Goal: Use online tool/utility: Use online tool/utility

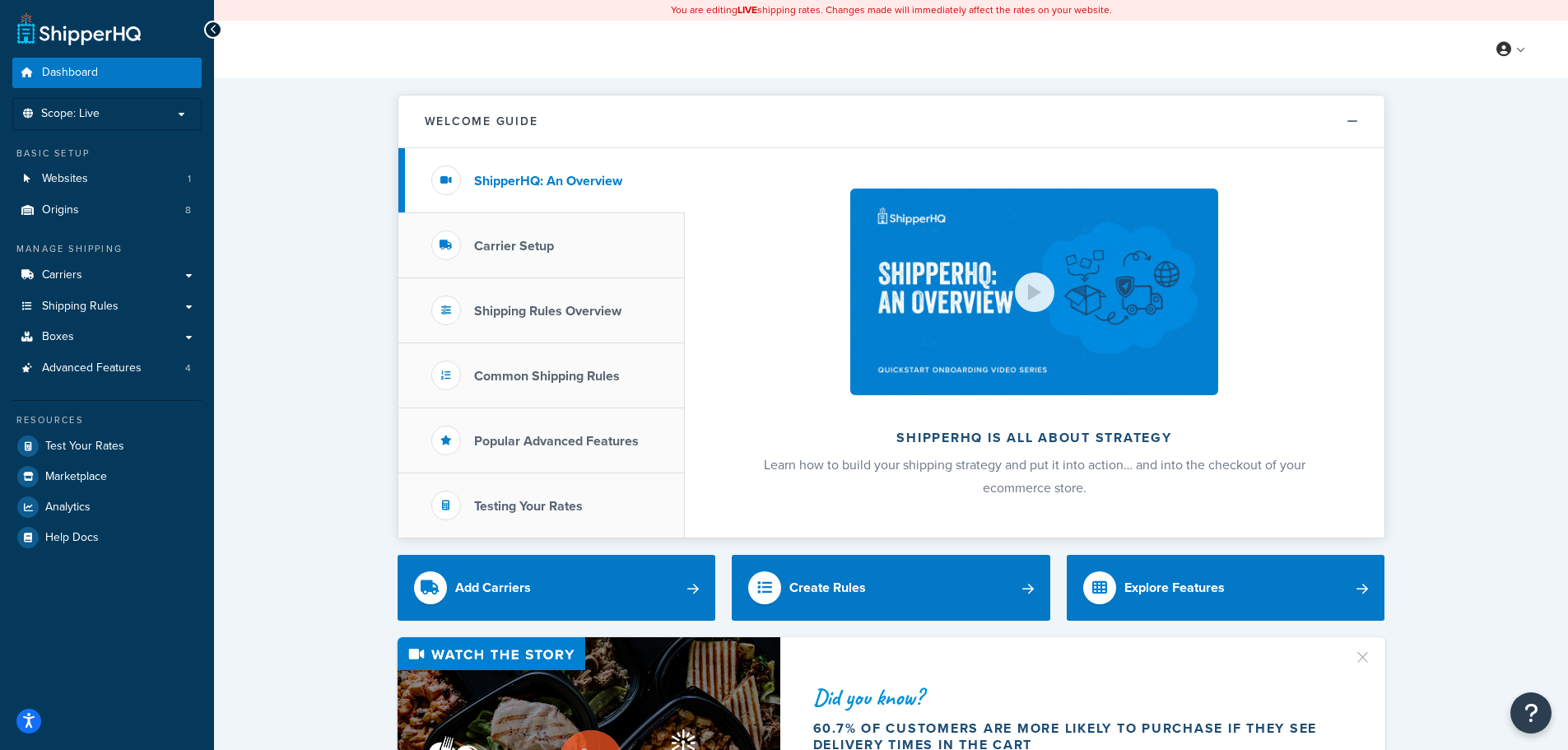
click at [156, 283] on link "Carriers" at bounding box center [106, 275] width 189 height 30
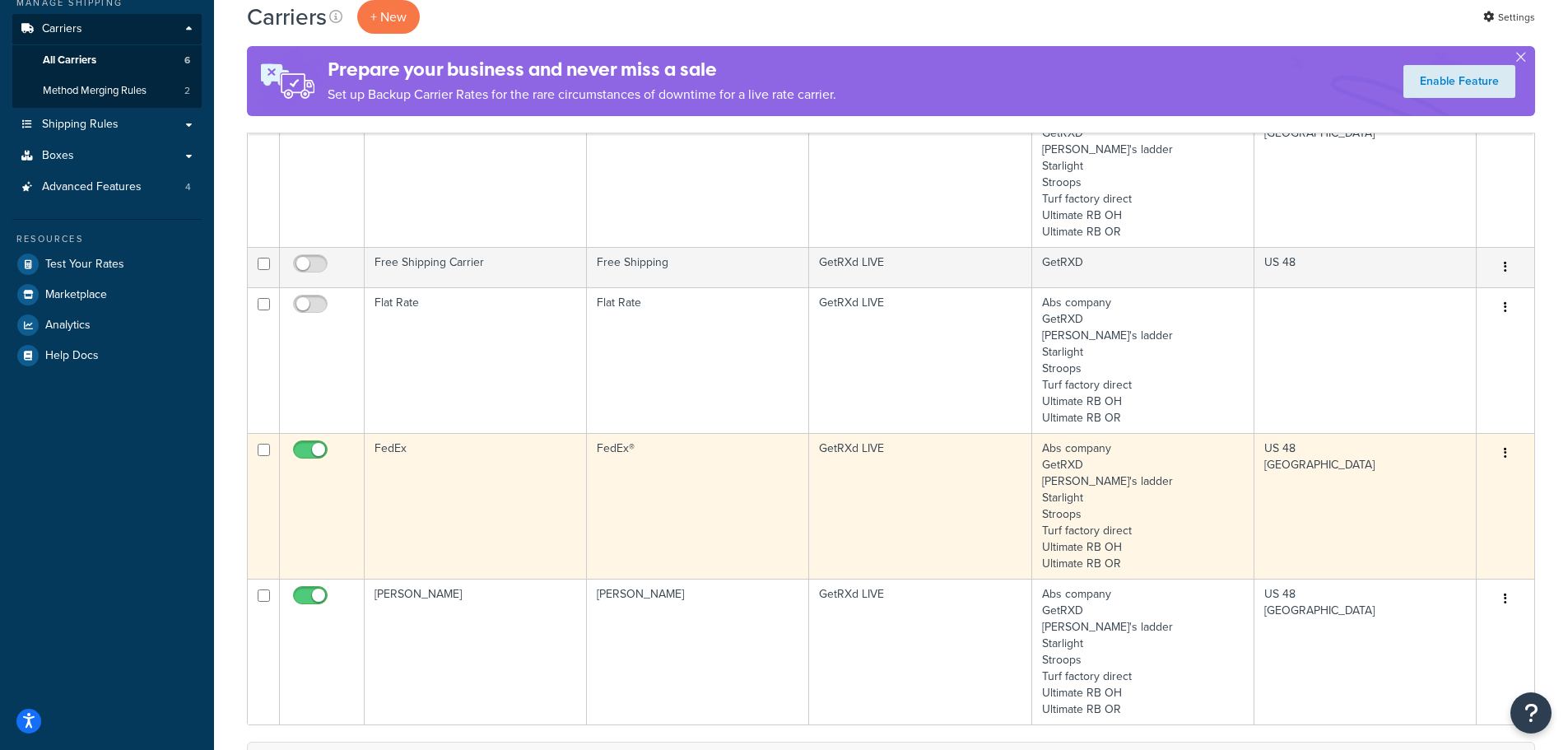
scroll to position [247, 0]
click at [727, 486] on td "FedEx®" at bounding box center [697, 505] width 222 height 146
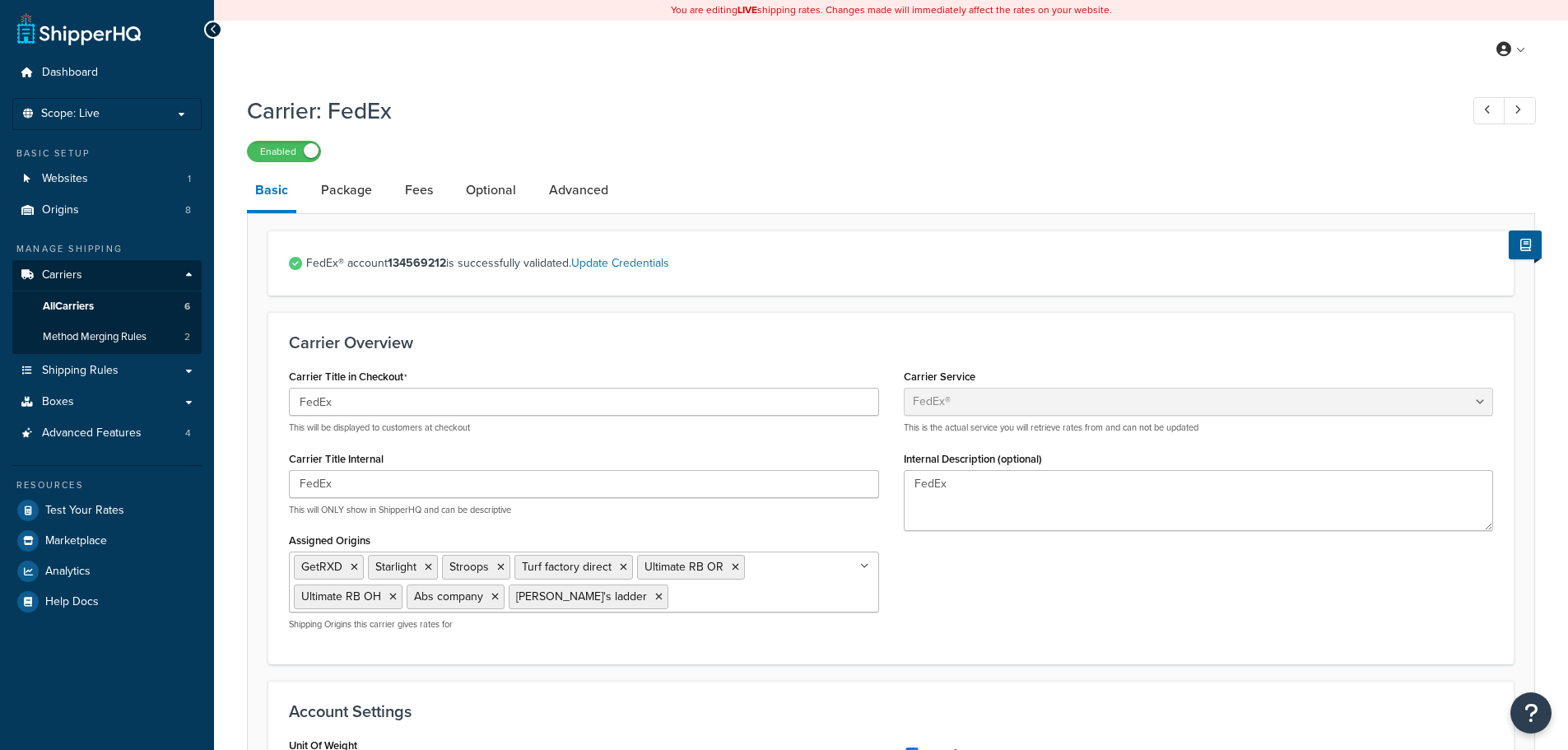
select select "fedEx"
select select "REGULAR_PICKUP"
select select "YOUR_PACKAGING"
click at [340, 188] on link "Package" at bounding box center [346, 190] width 67 height 40
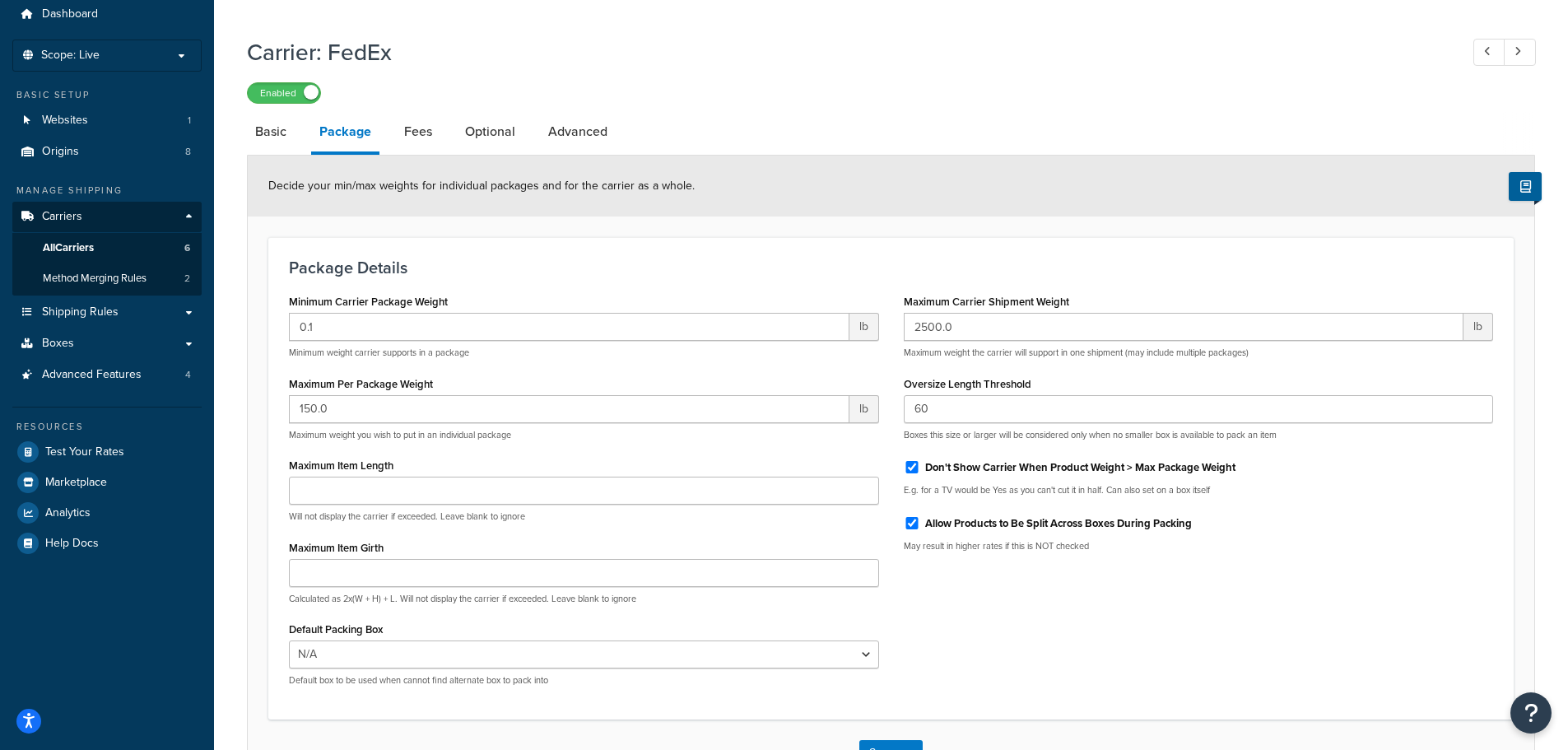
scroll to position [82, 0]
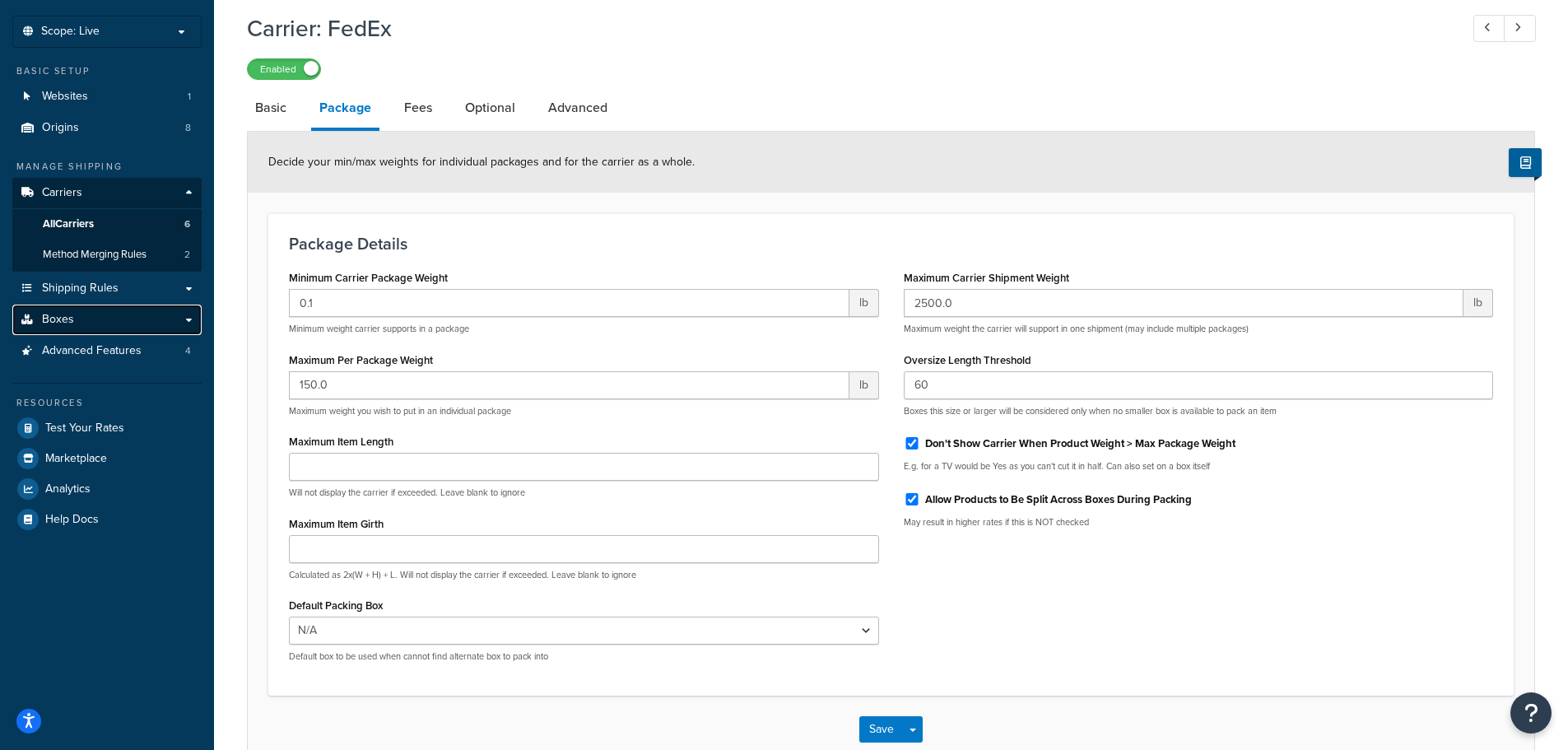
click at [101, 319] on link "Boxes" at bounding box center [106, 319] width 189 height 30
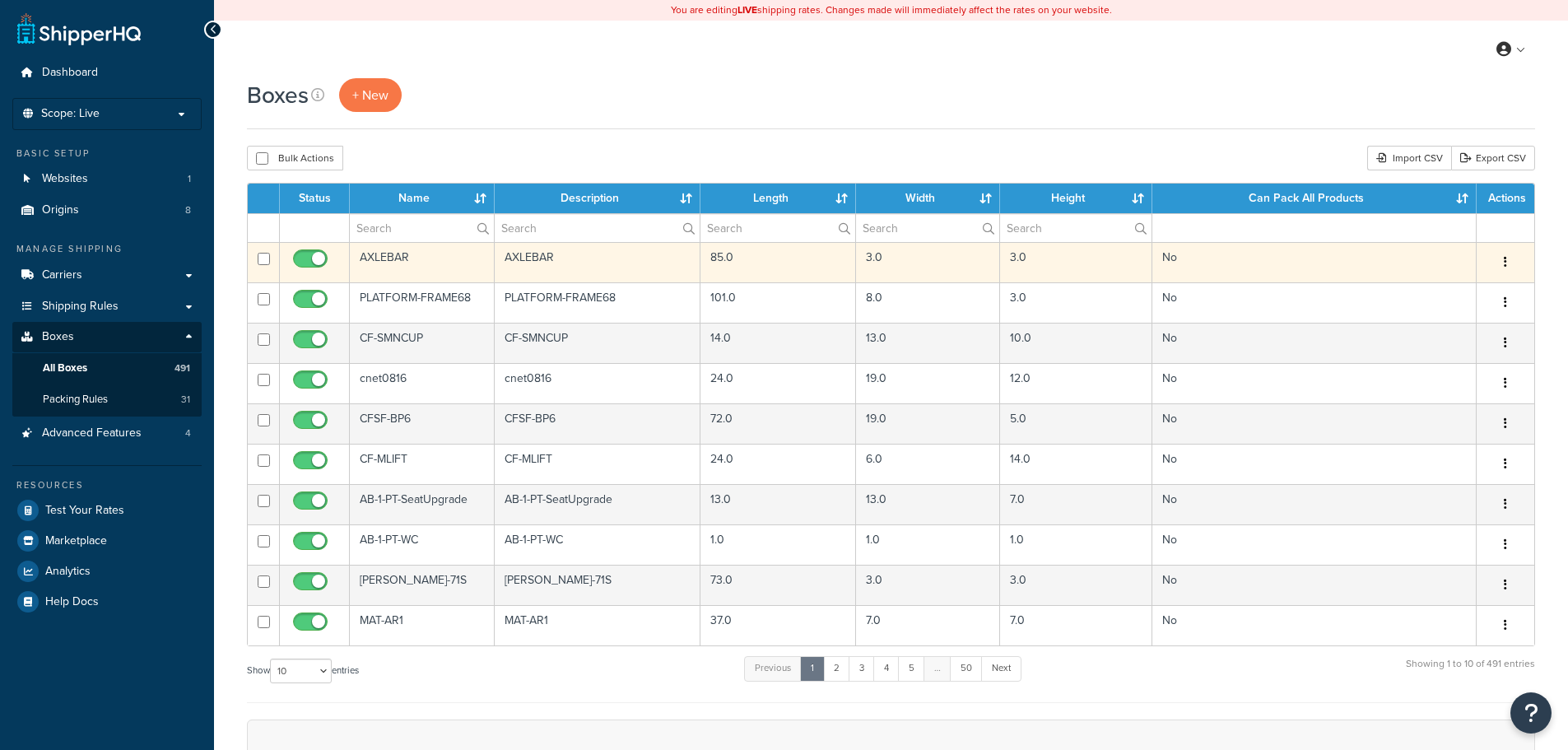
click at [538, 257] on td "AXLEBAR" at bounding box center [598, 262] width 206 height 41
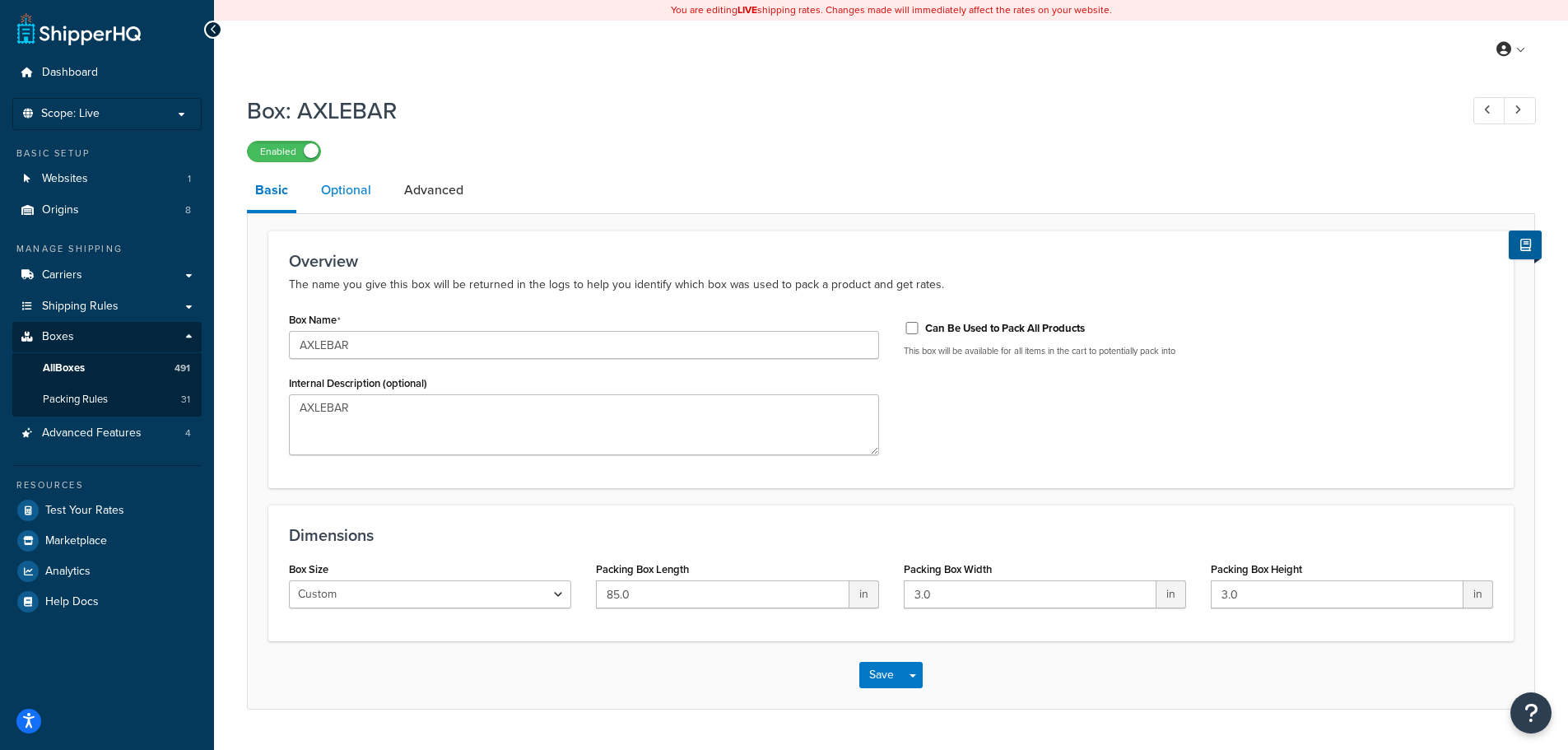
click at [350, 194] on link "Optional" at bounding box center [346, 190] width 67 height 40
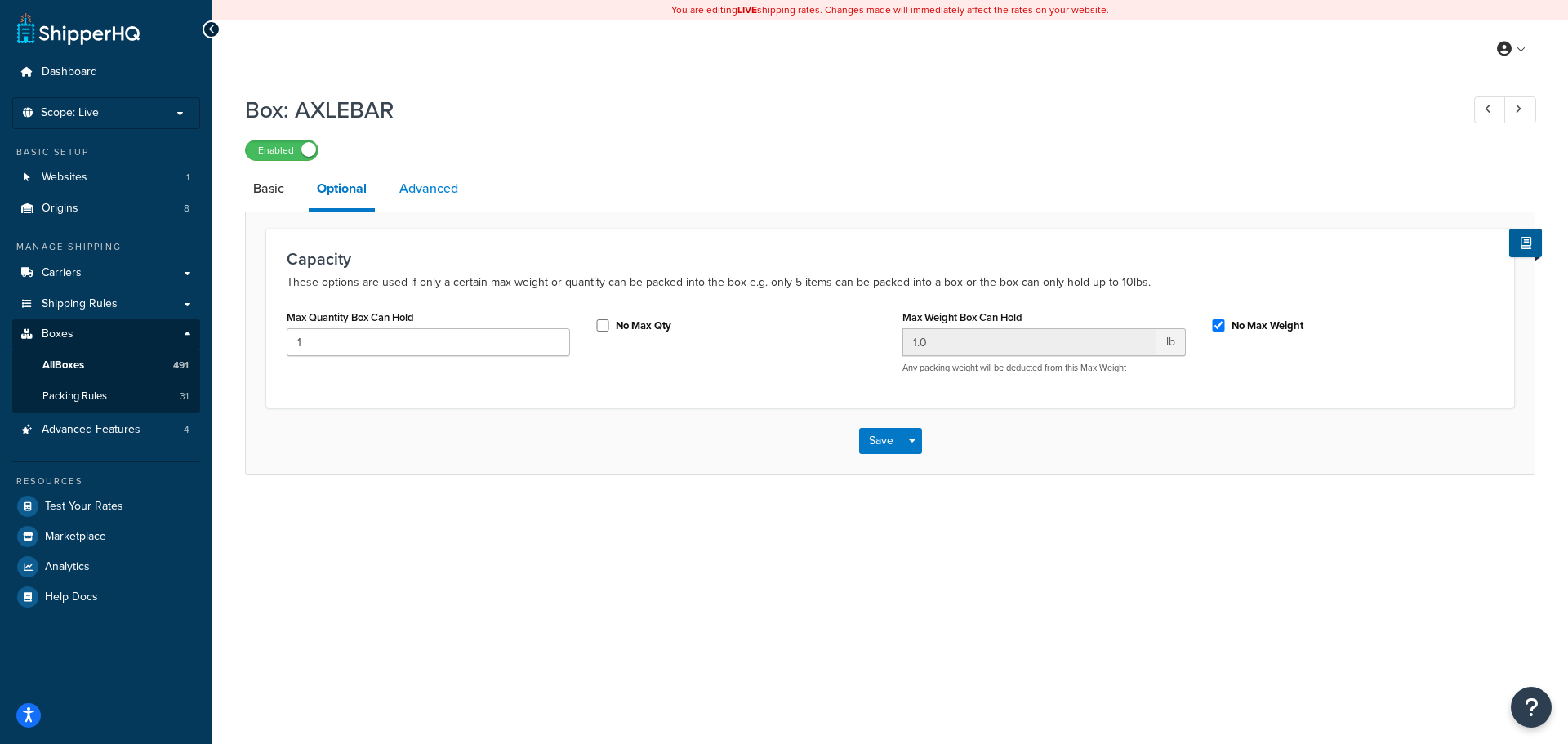
click at [411, 191] on link "Advanced" at bounding box center [429, 189] width 75 height 39
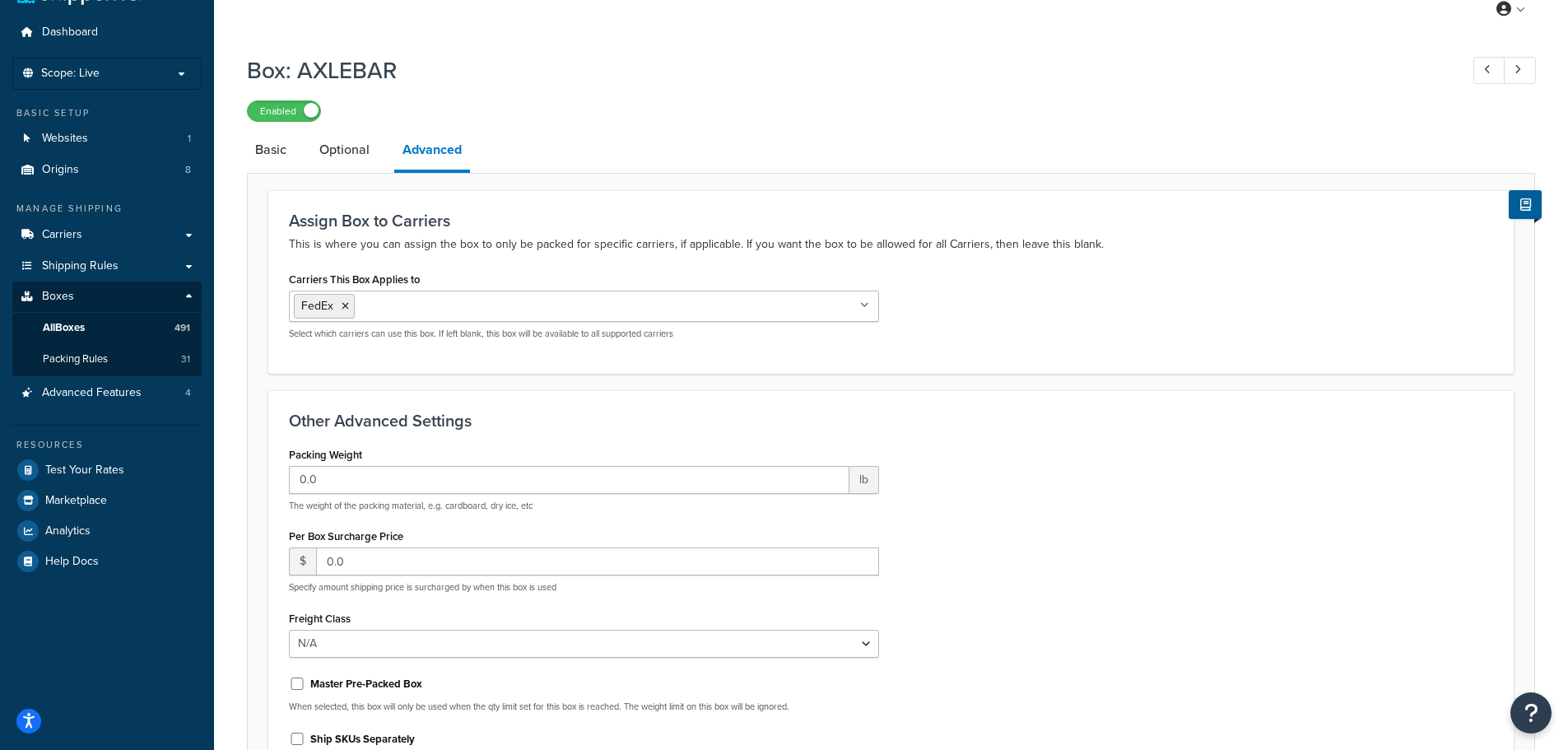
scroll to position [82, 0]
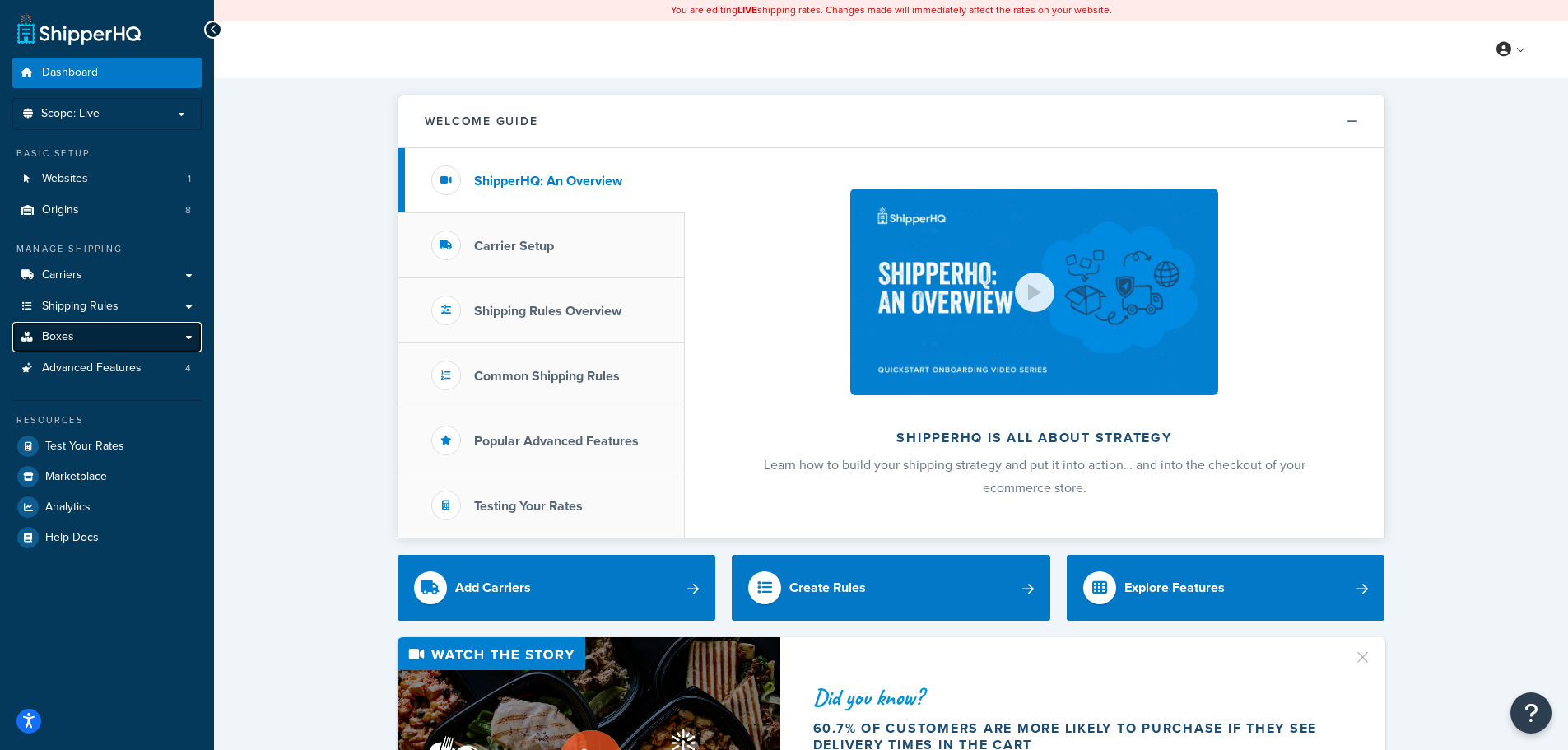
click at [137, 338] on link "Boxes" at bounding box center [106, 336] width 189 height 30
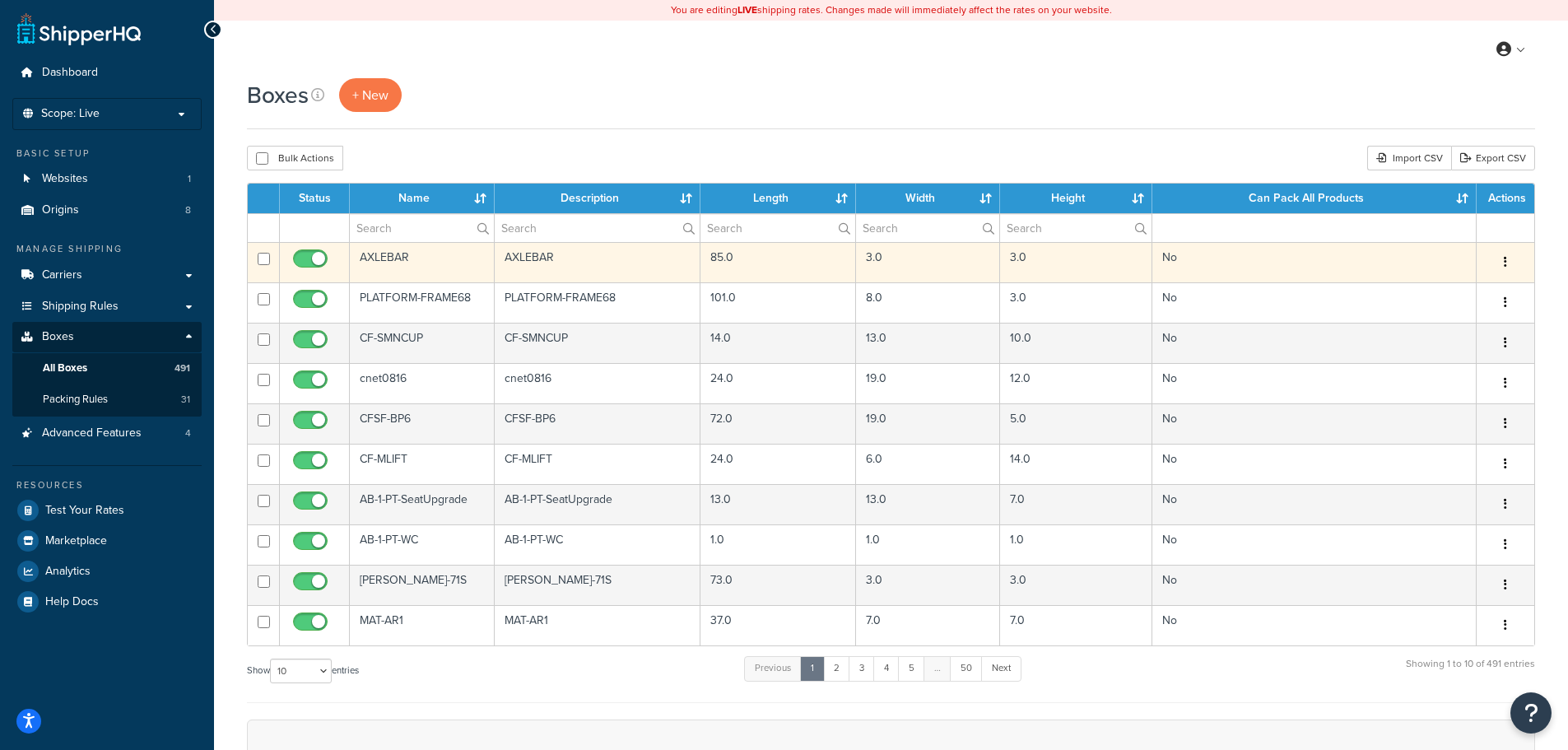
click at [549, 259] on td "AXLEBAR" at bounding box center [598, 262] width 206 height 41
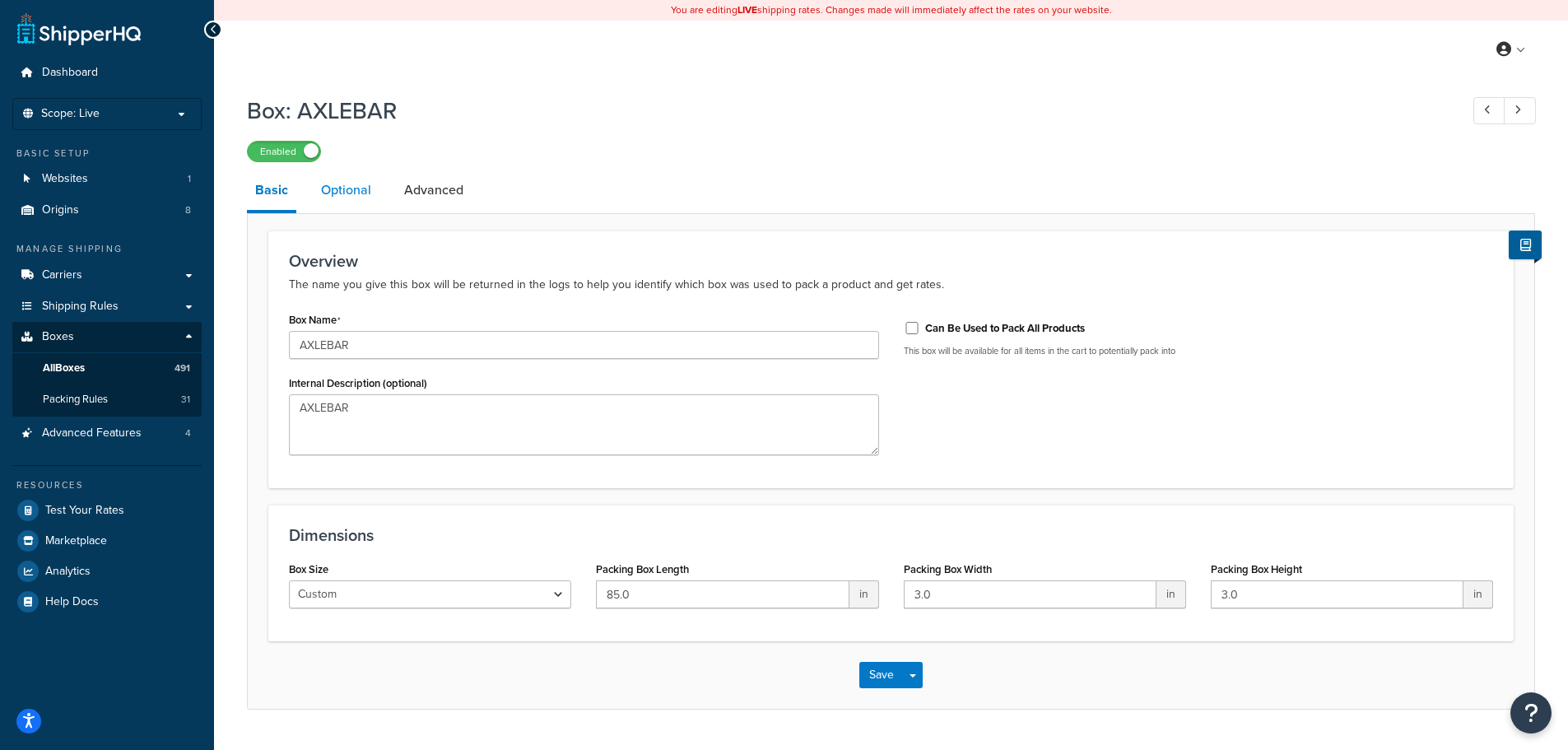
click at [359, 199] on link "Optional" at bounding box center [346, 190] width 67 height 40
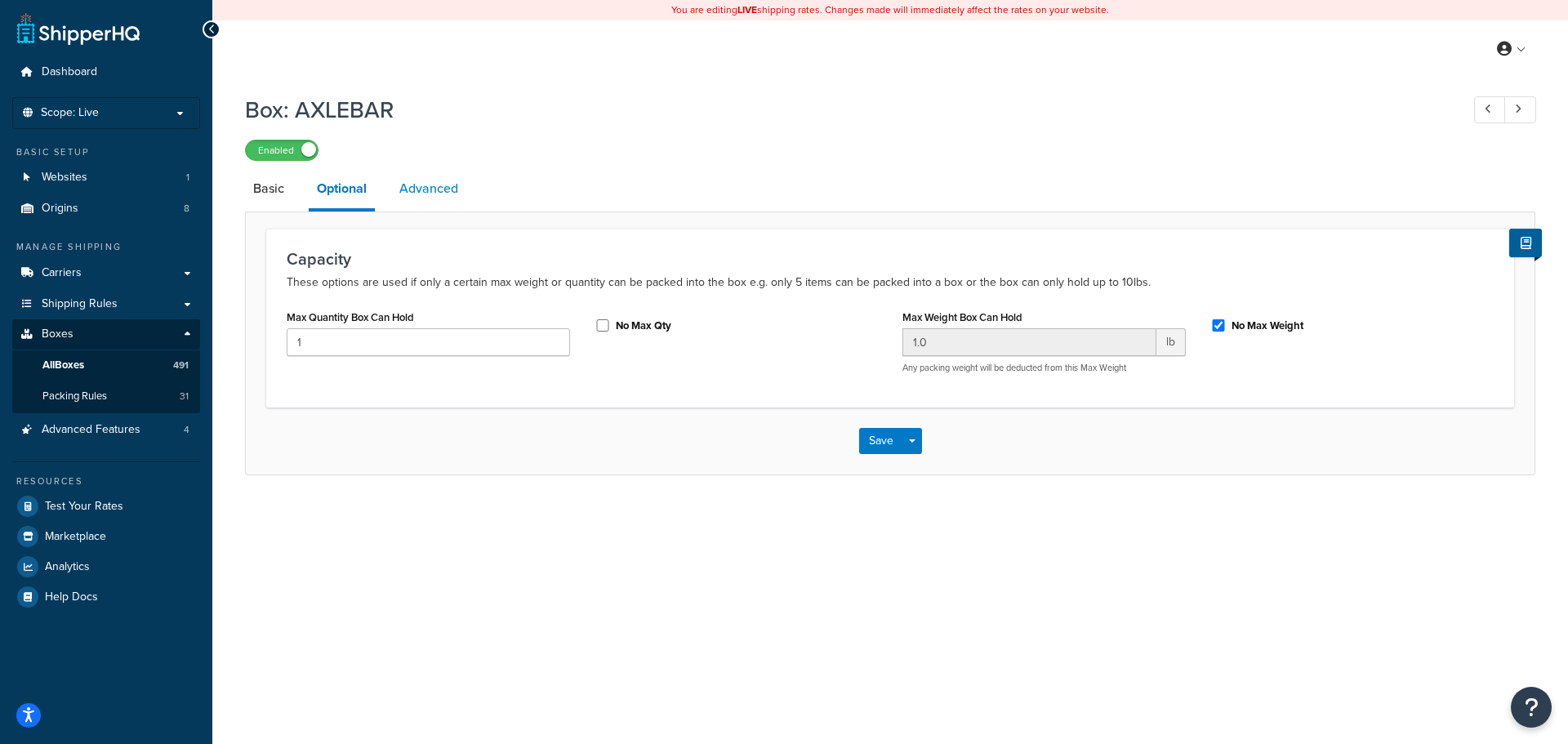
click at [402, 187] on link "Advanced" at bounding box center [429, 189] width 75 height 39
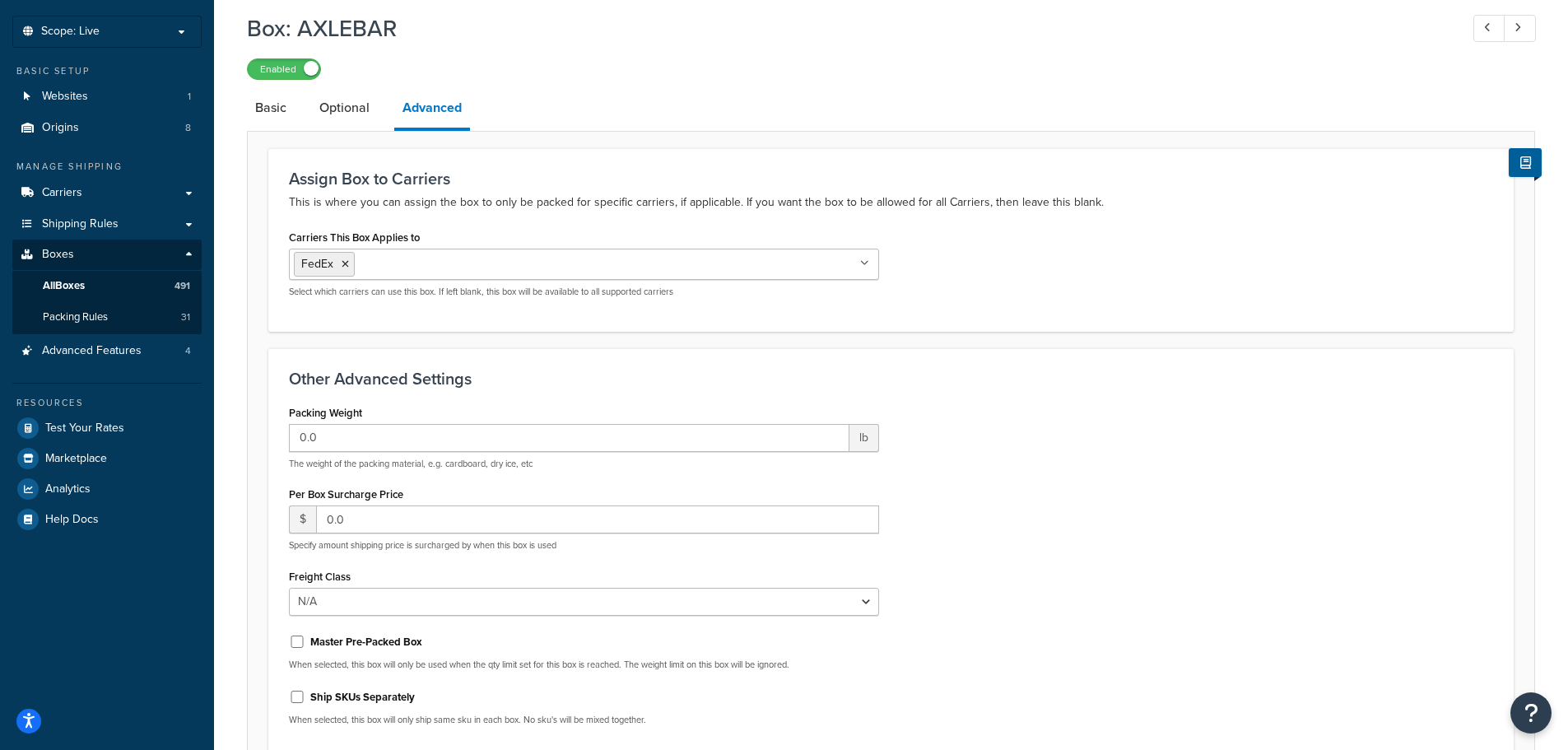
scroll to position [165, 0]
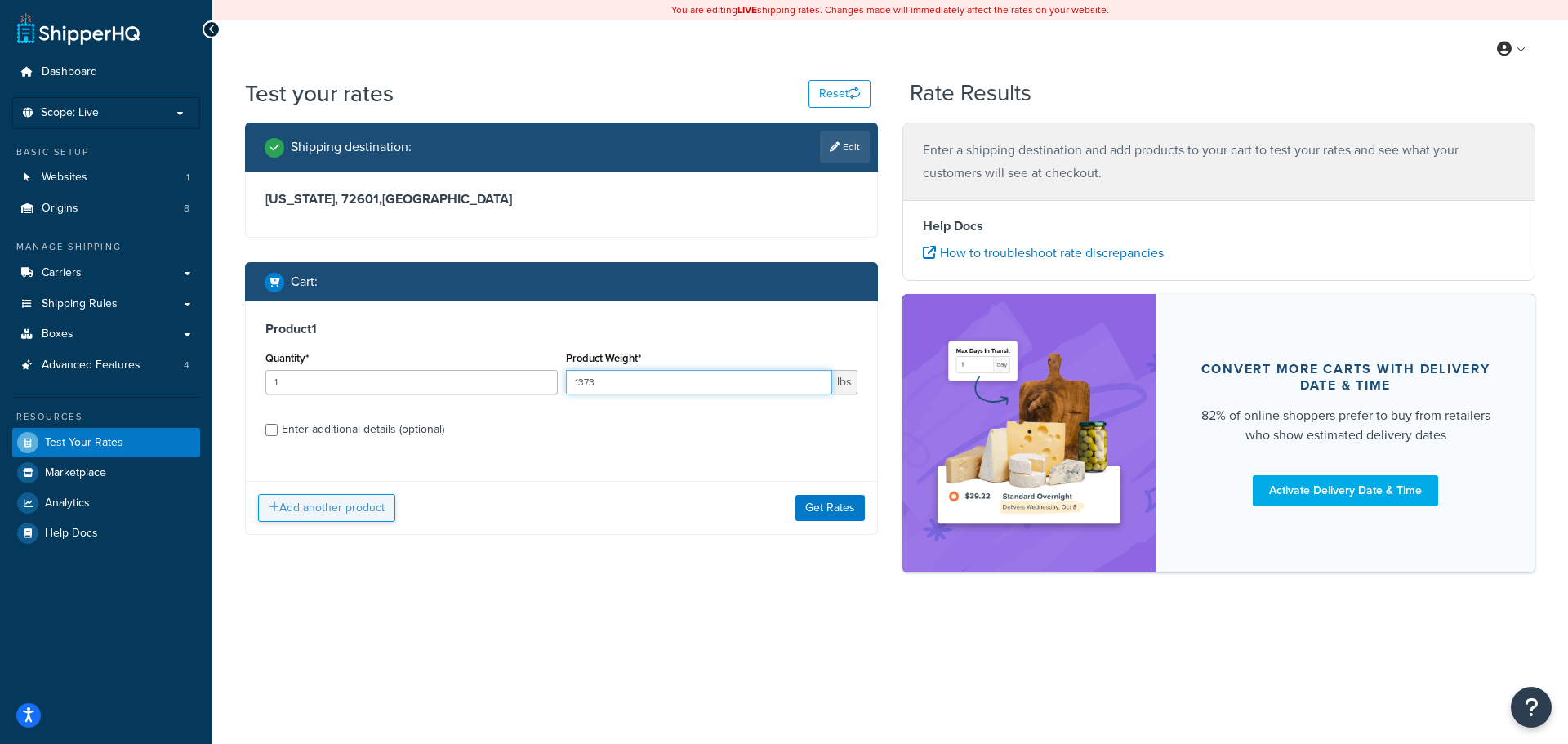
type input "1373"
click at [372, 510] on button "Add another product" at bounding box center [327, 507] width 137 height 27
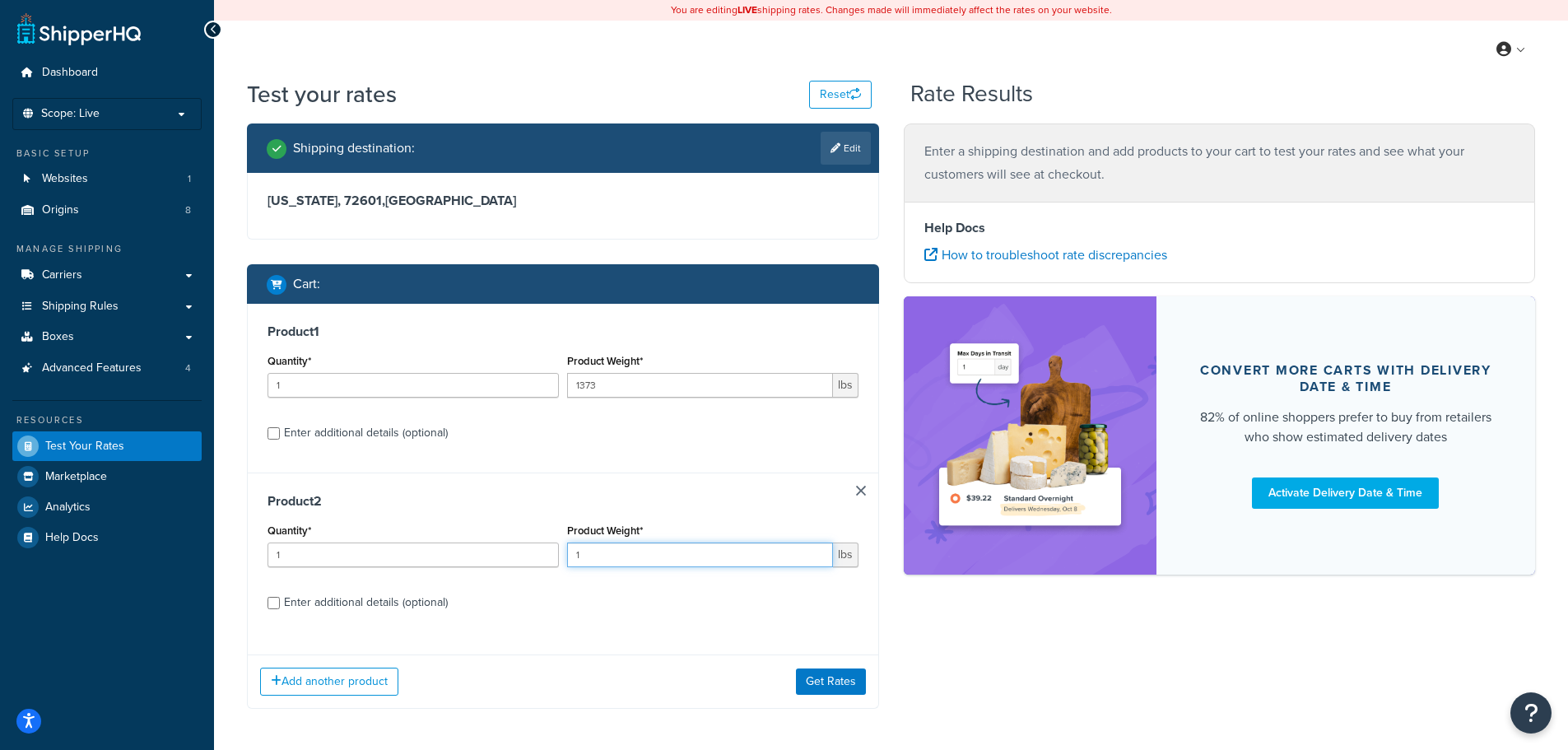
click at [587, 559] on input "1" at bounding box center [700, 555] width 266 height 25
type input "18"
click at [438, 601] on div "Enter additional details (optional)" at bounding box center [366, 602] width 164 height 23
click at [280, 601] on input "Enter additional details (optional)" at bounding box center [274, 603] width 12 height 12
checkbox input "true"
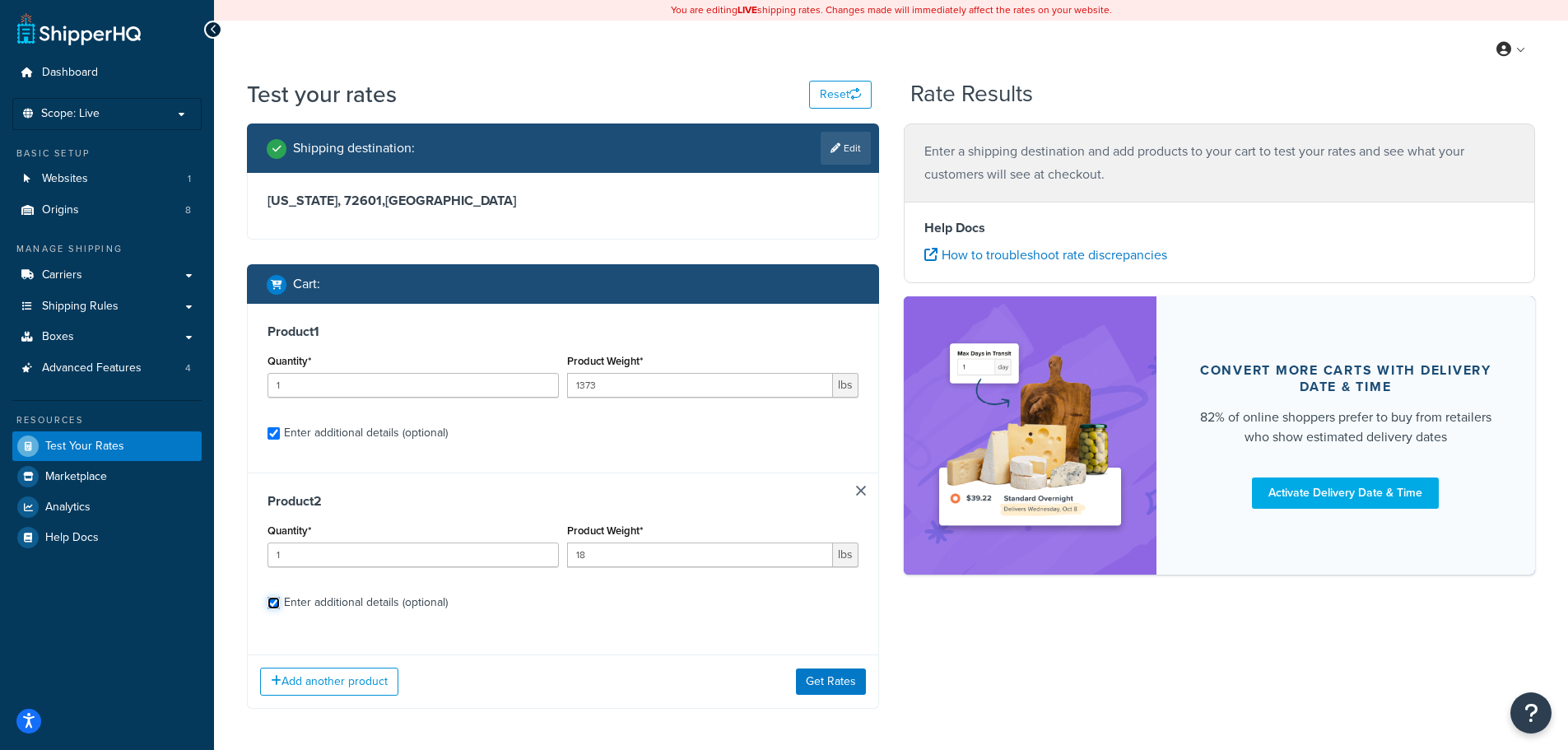
checkbox input "true"
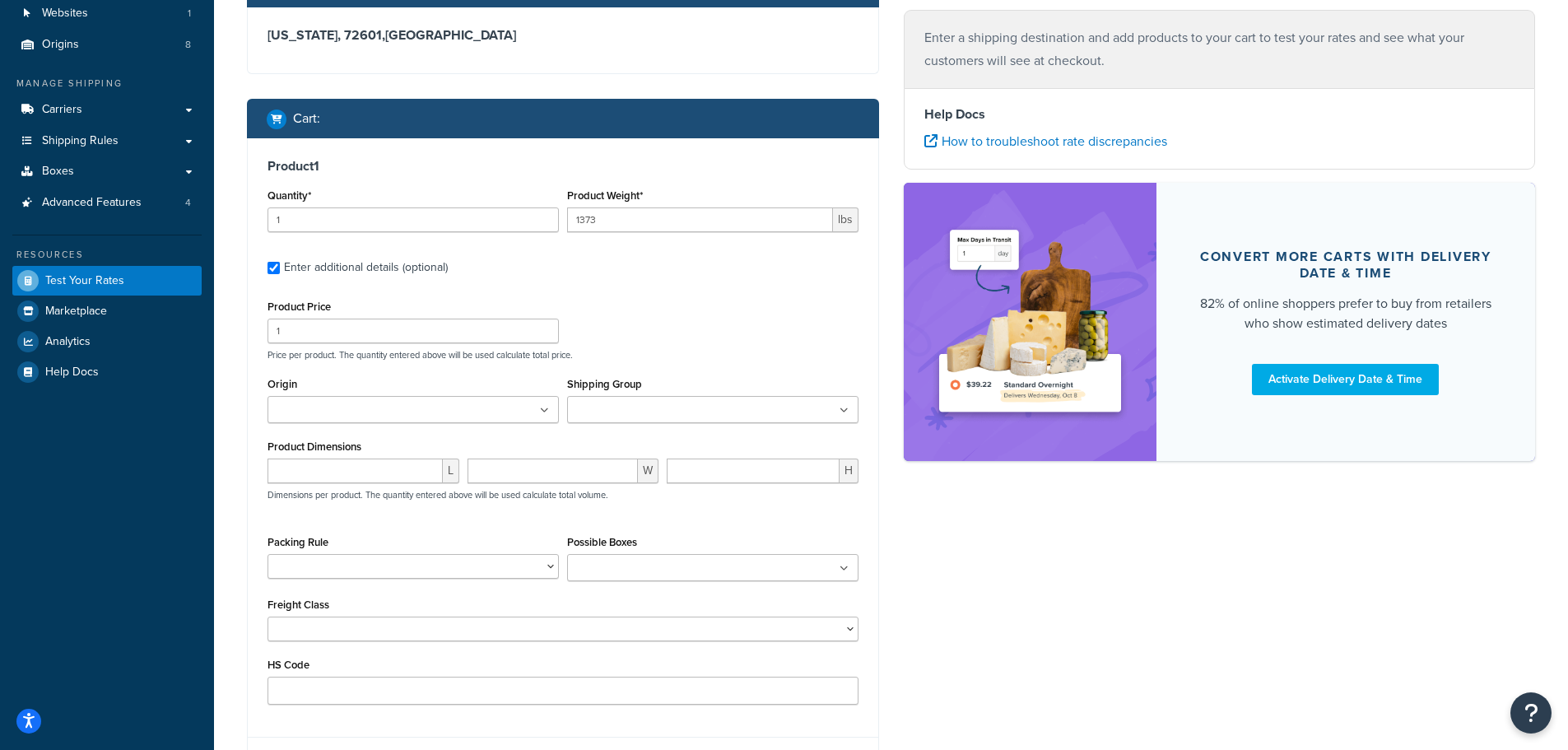
scroll to position [247, 0]
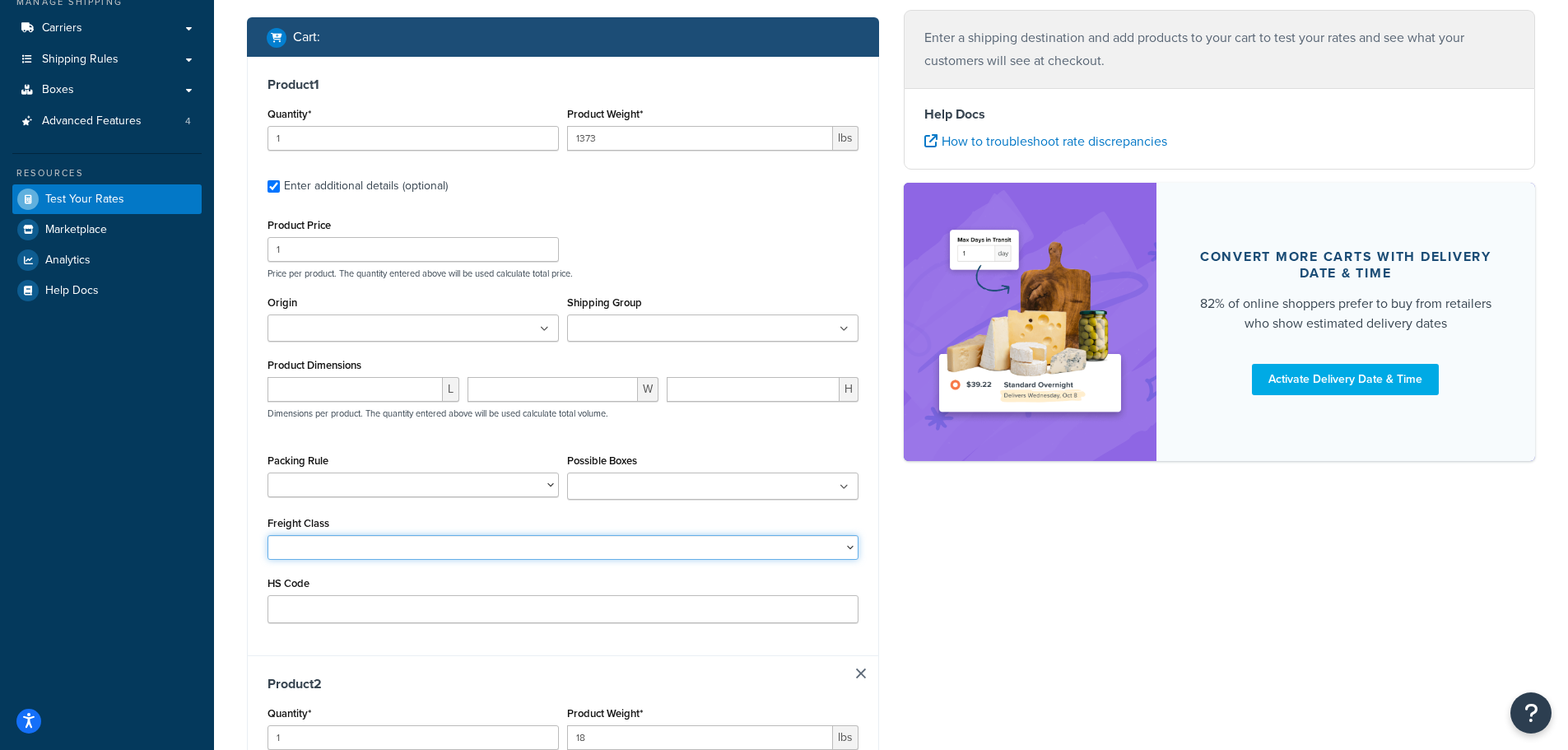
click at [482, 548] on select "50 55 60 65 70 77.5 85 92.5 100 110 125 150 175 200 250 300 400 500" at bounding box center [563, 547] width 591 height 25
select select "250"
click at [268, 537] on select "50 55 60 65 70 77.5 85 92.5 100 110 125 150 175 200 250 300 400 500" at bounding box center [563, 547] width 591 height 25
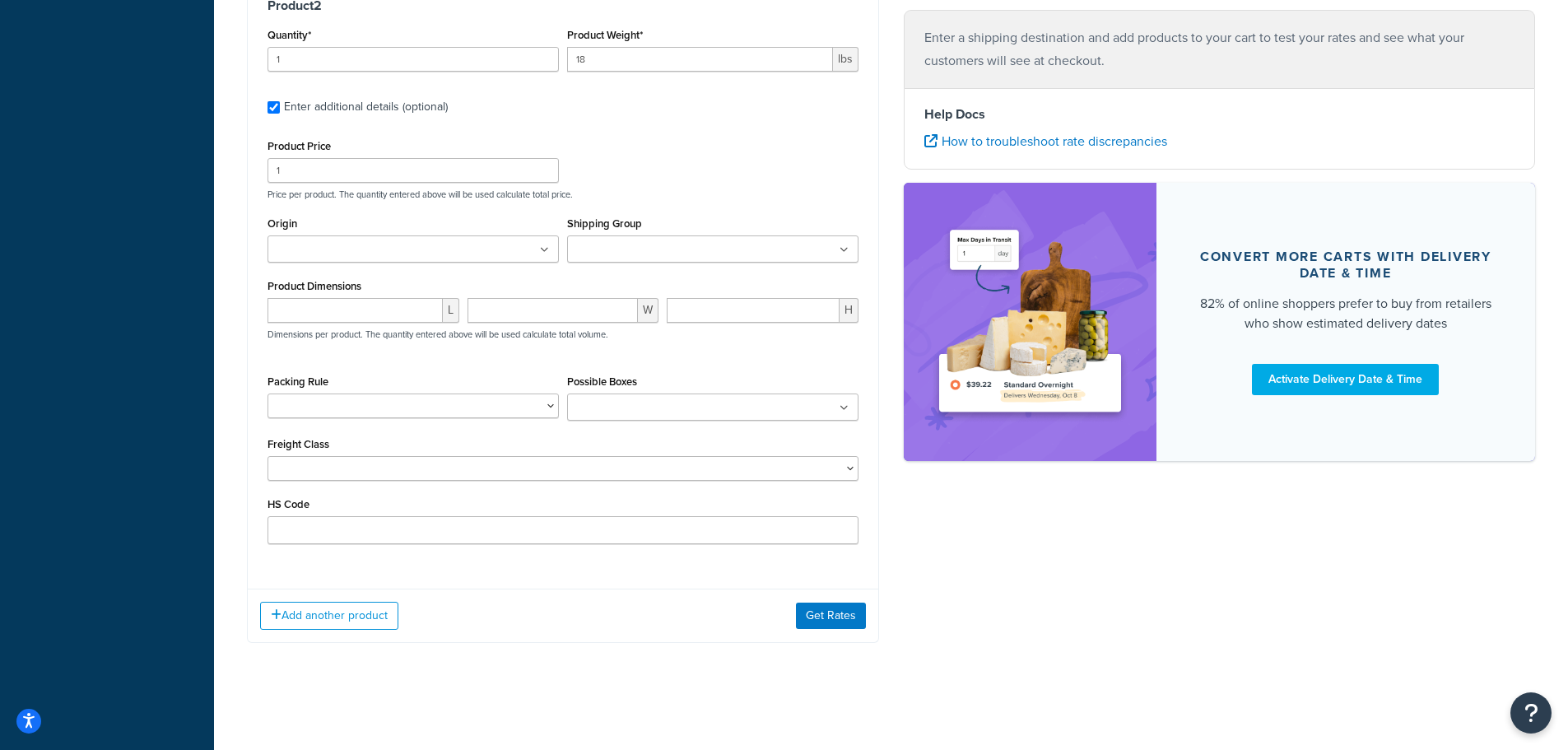
scroll to position [929, 0]
click at [840, 620] on button "Get Rates" at bounding box center [830, 615] width 70 height 26
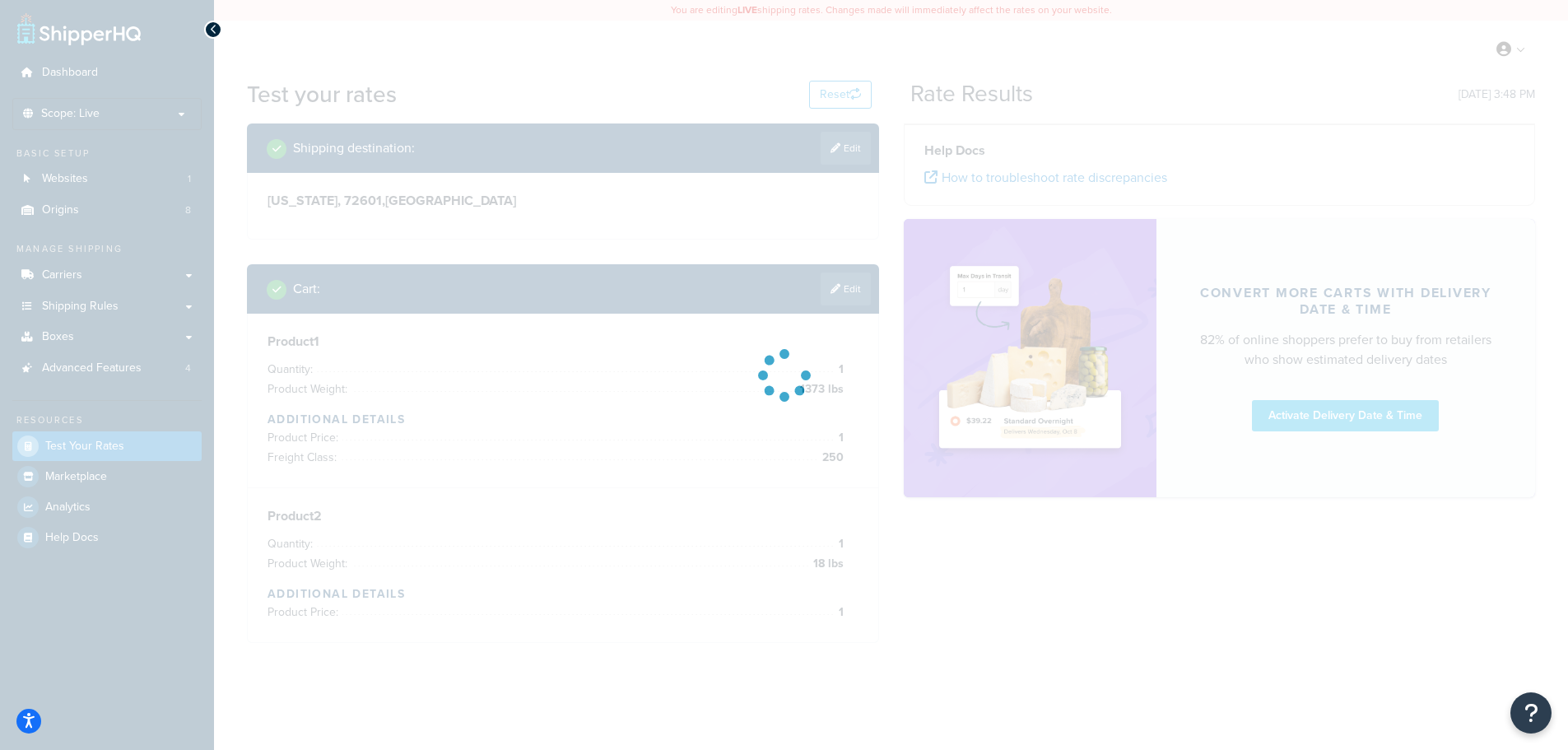
scroll to position [0, 0]
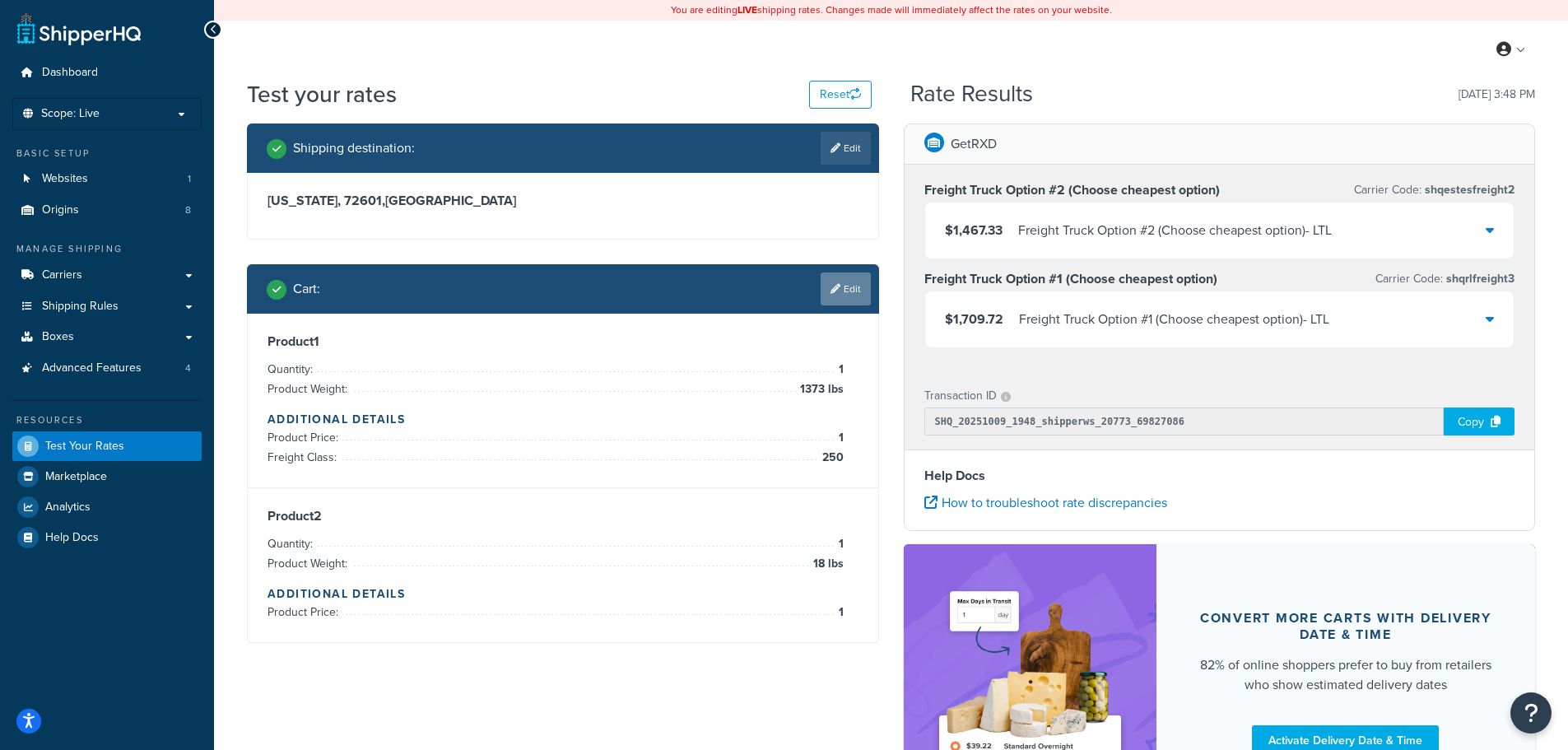
click at [846, 289] on link "Edit" at bounding box center [846, 289] width 50 height 33
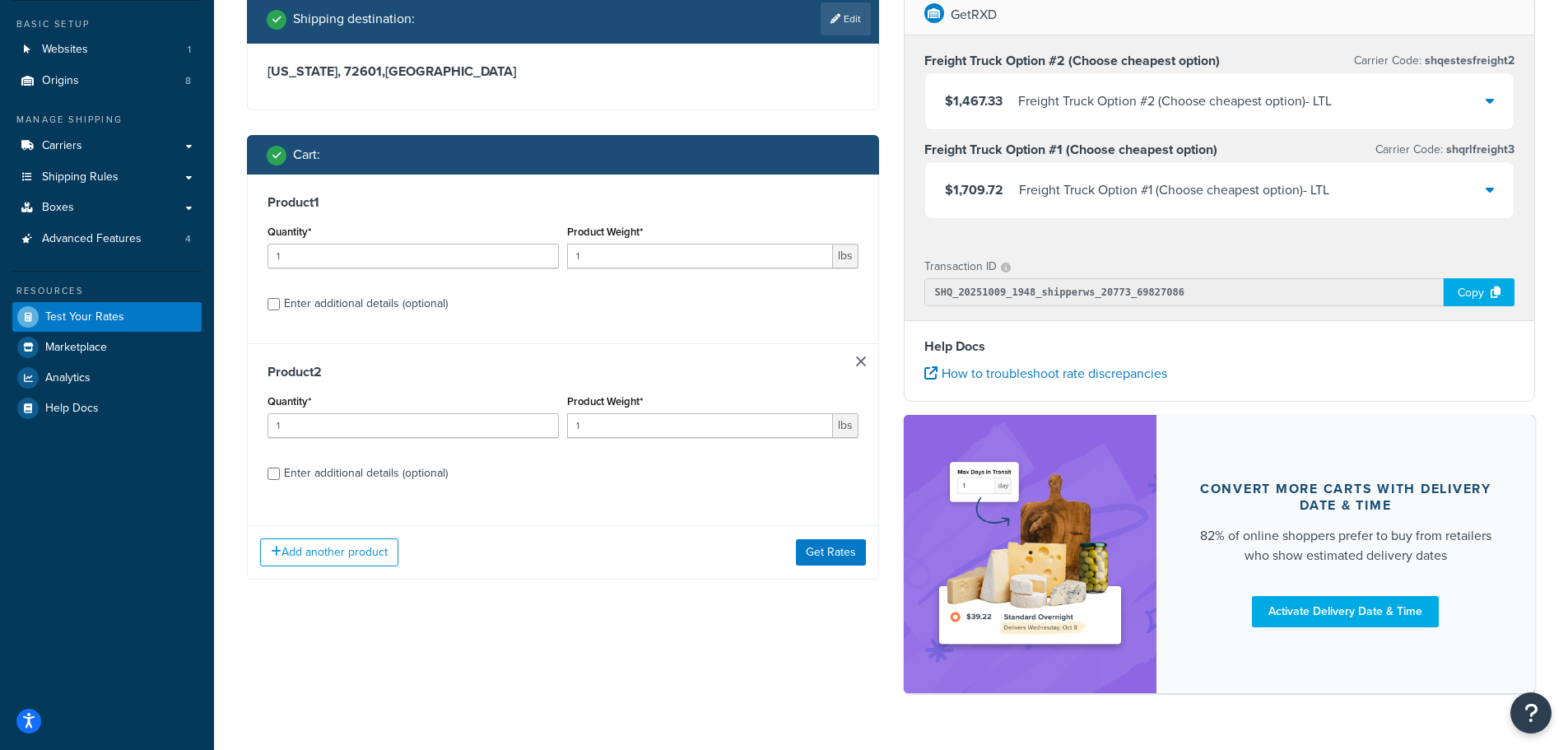
scroll to position [171, 0]
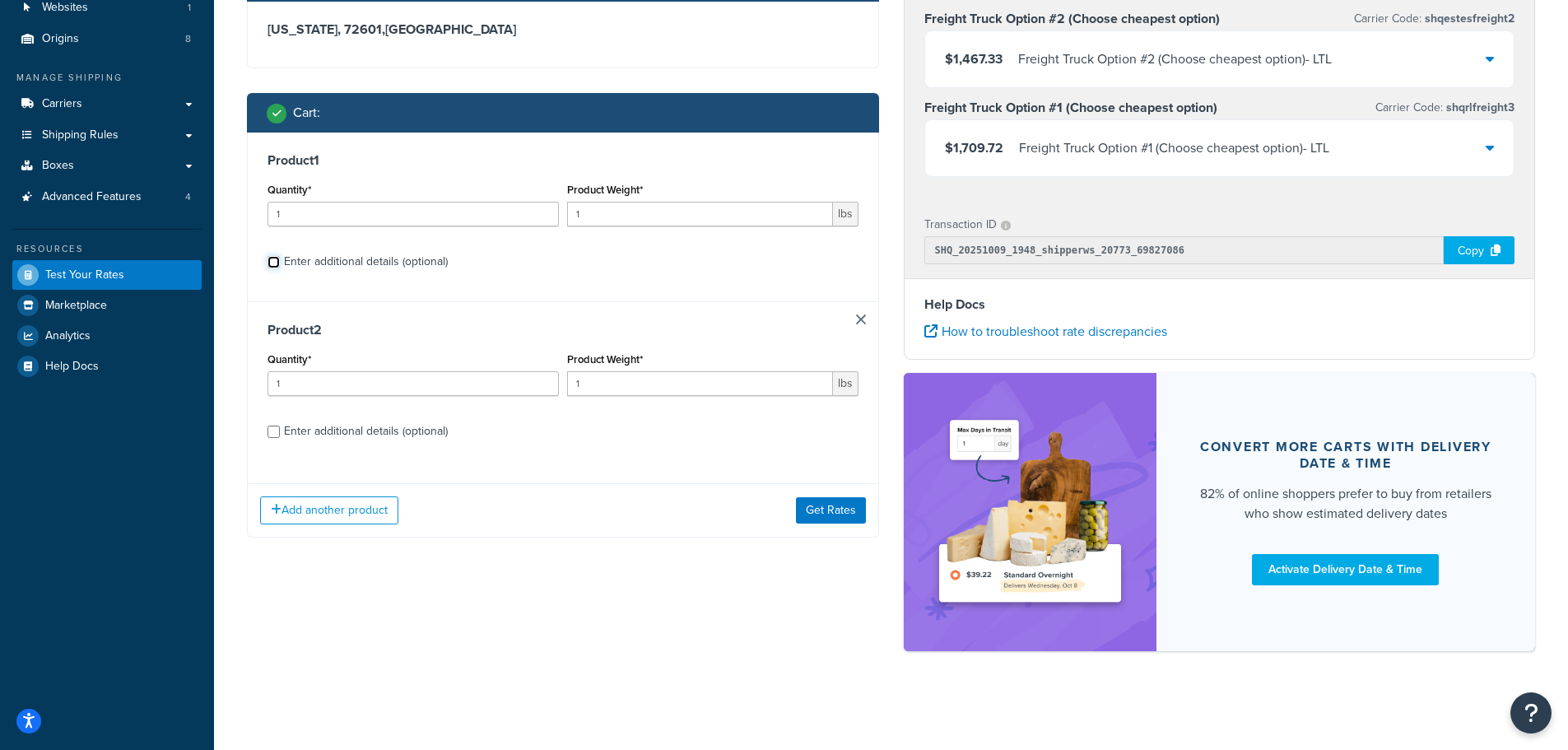
click at [275, 264] on input "Enter additional details (optional)" at bounding box center [274, 262] width 12 height 12
checkbox input "true"
select select "250"
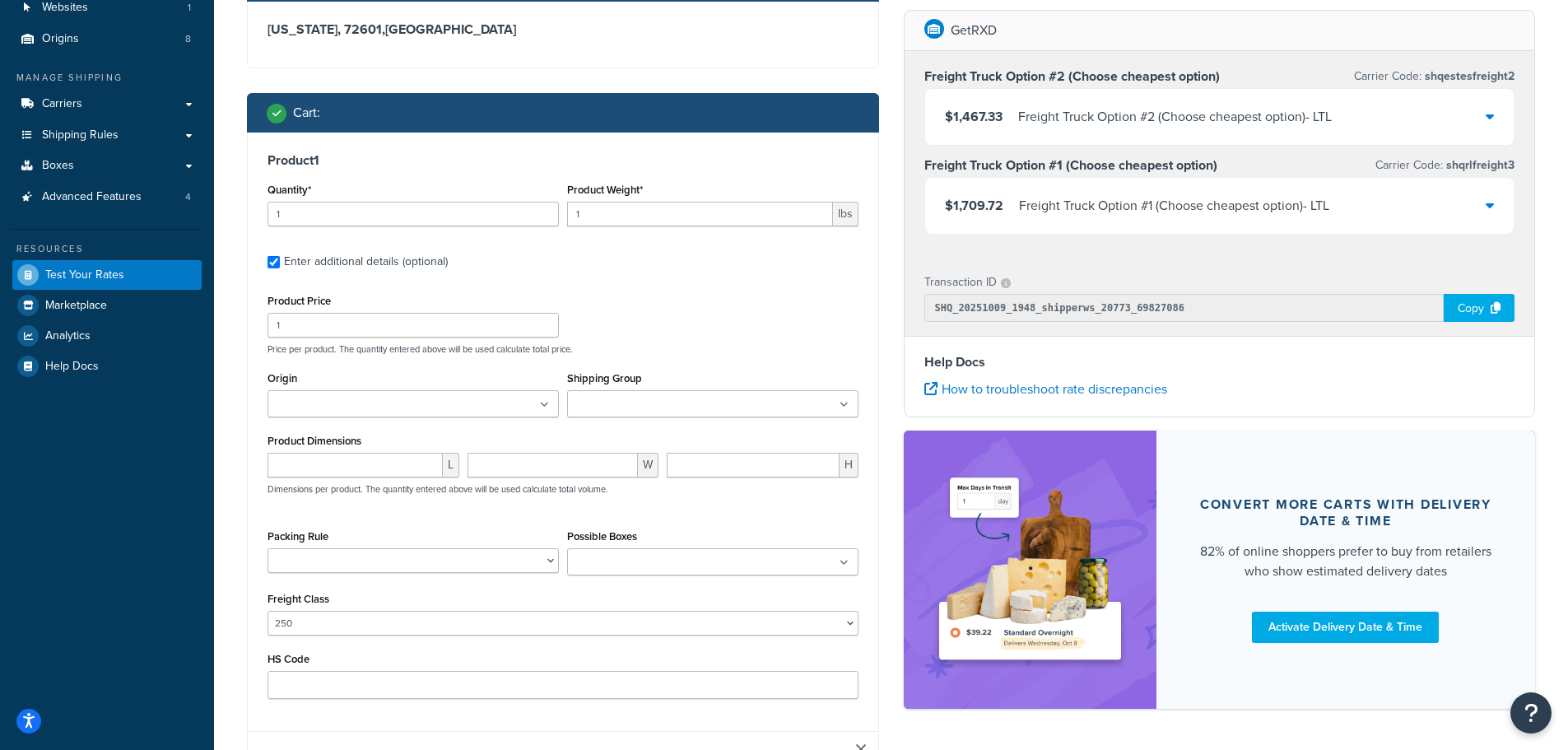
click at [422, 611] on div "Freight Class 50 55 60 65 70 77.5 85 92.5 100 110 125 150 175 200 250 300 400 5…" at bounding box center [563, 611] width 591 height 48
click at [400, 623] on select "50 55 60 65 70 77.5 85 92.5 100 110 125 150 175 200 250 300 400 500" at bounding box center [563, 623] width 591 height 25
click at [396, 623] on select "50 55 60 65 70 77.5 85 92.5 100 110 125 150 175 200 250 300 400 500" at bounding box center [563, 623] width 591 height 25
select select
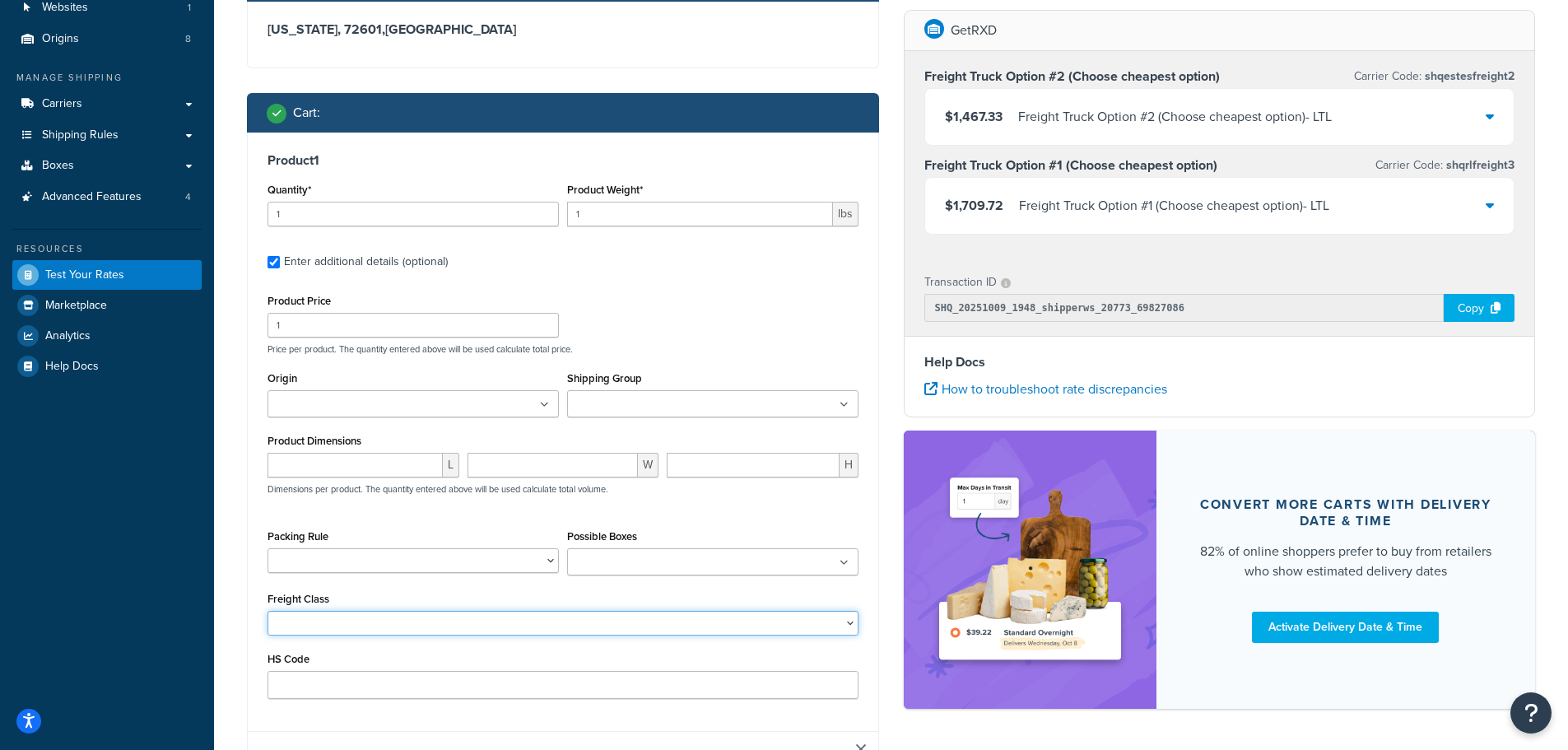
click at [268, 613] on select "50 55 60 65 70 77.5 85 92.5 100 110 125 150 175 200 250 300 400 500" at bounding box center [563, 623] width 591 height 25
click at [268, 263] on input "Enter additional details (optional)" at bounding box center [274, 262] width 12 height 12
checkbox input "false"
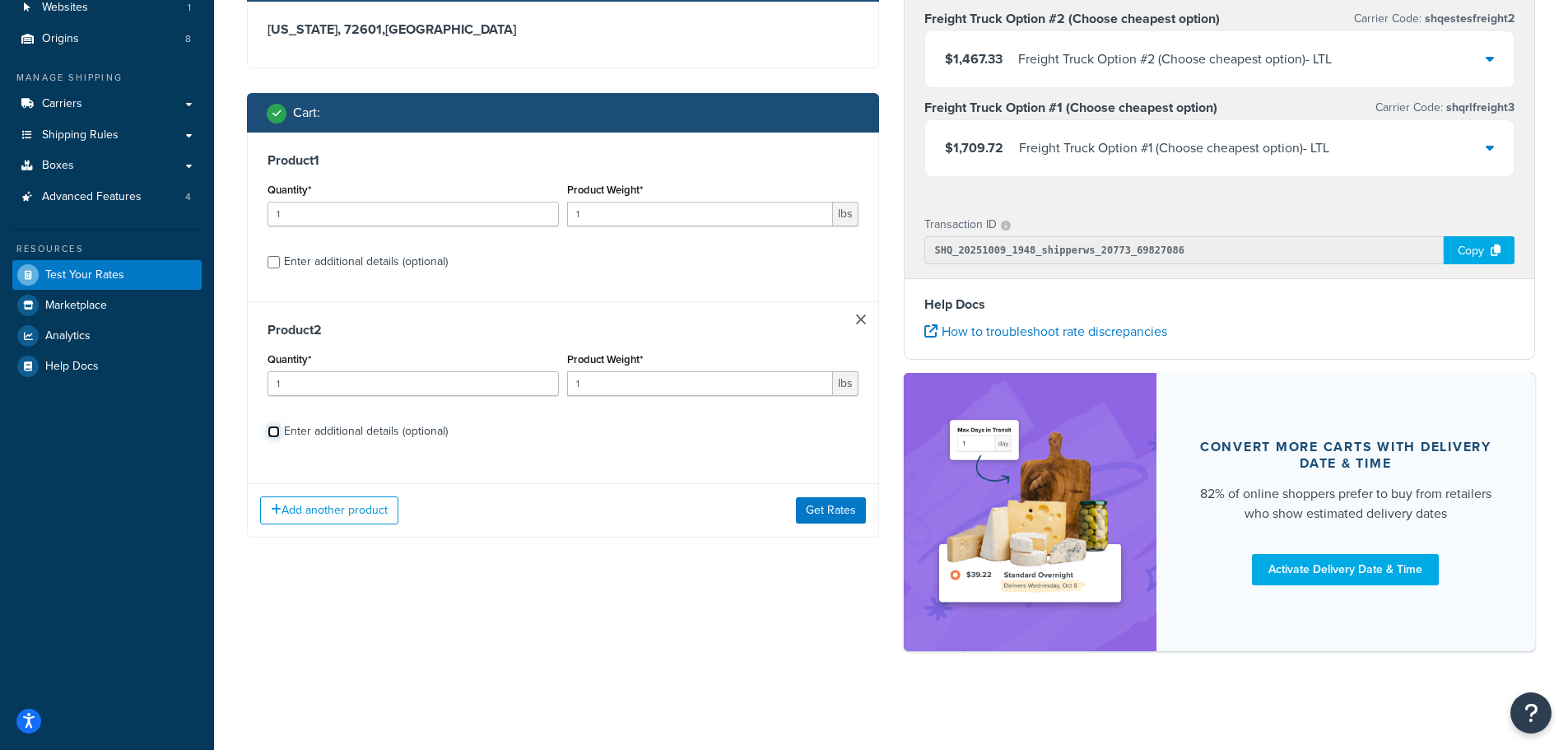
click at [270, 434] on input "Enter additional details (optional)" at bounding box center [274, 432] width 12 height 12
checkbox input "true"
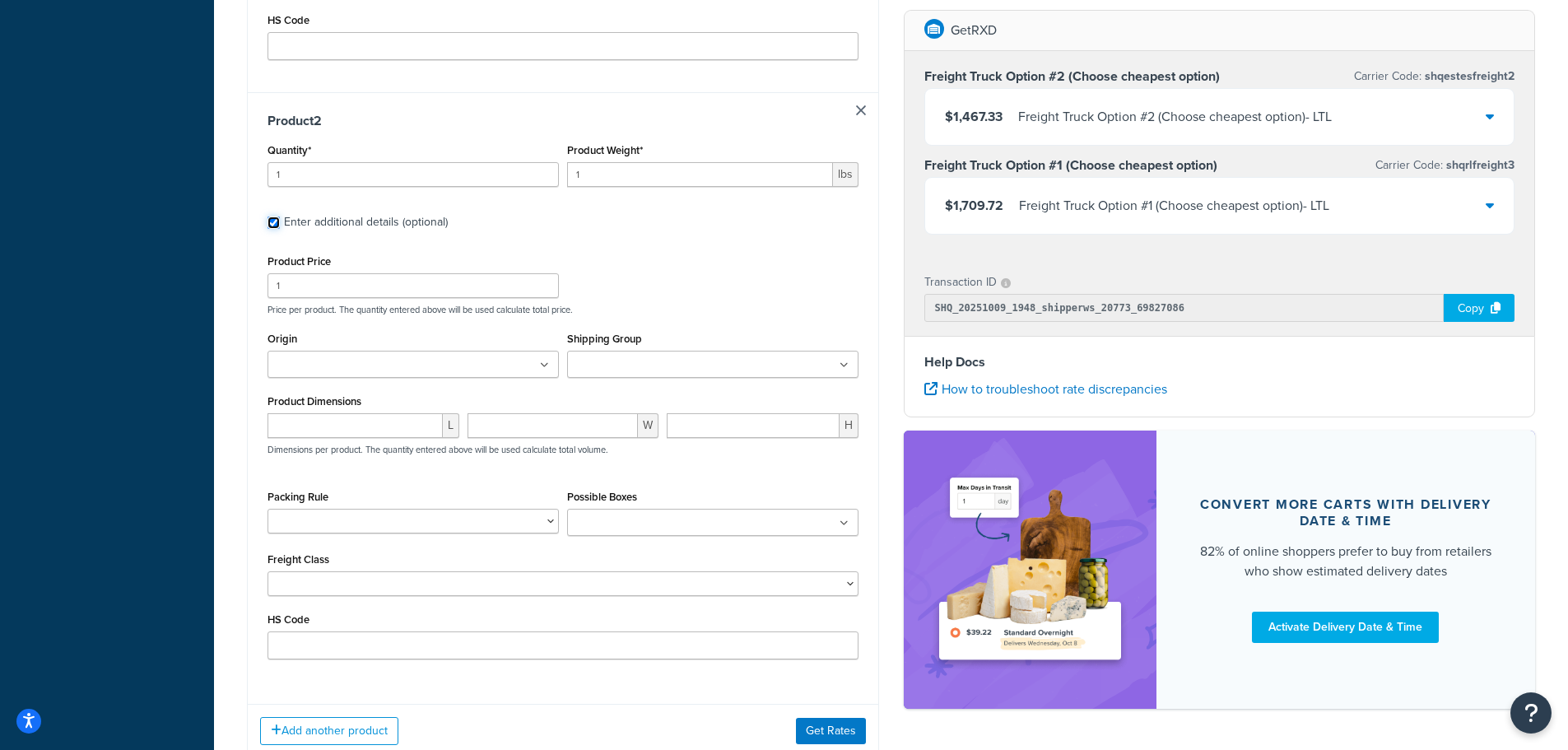
scroll to position [912, 0]
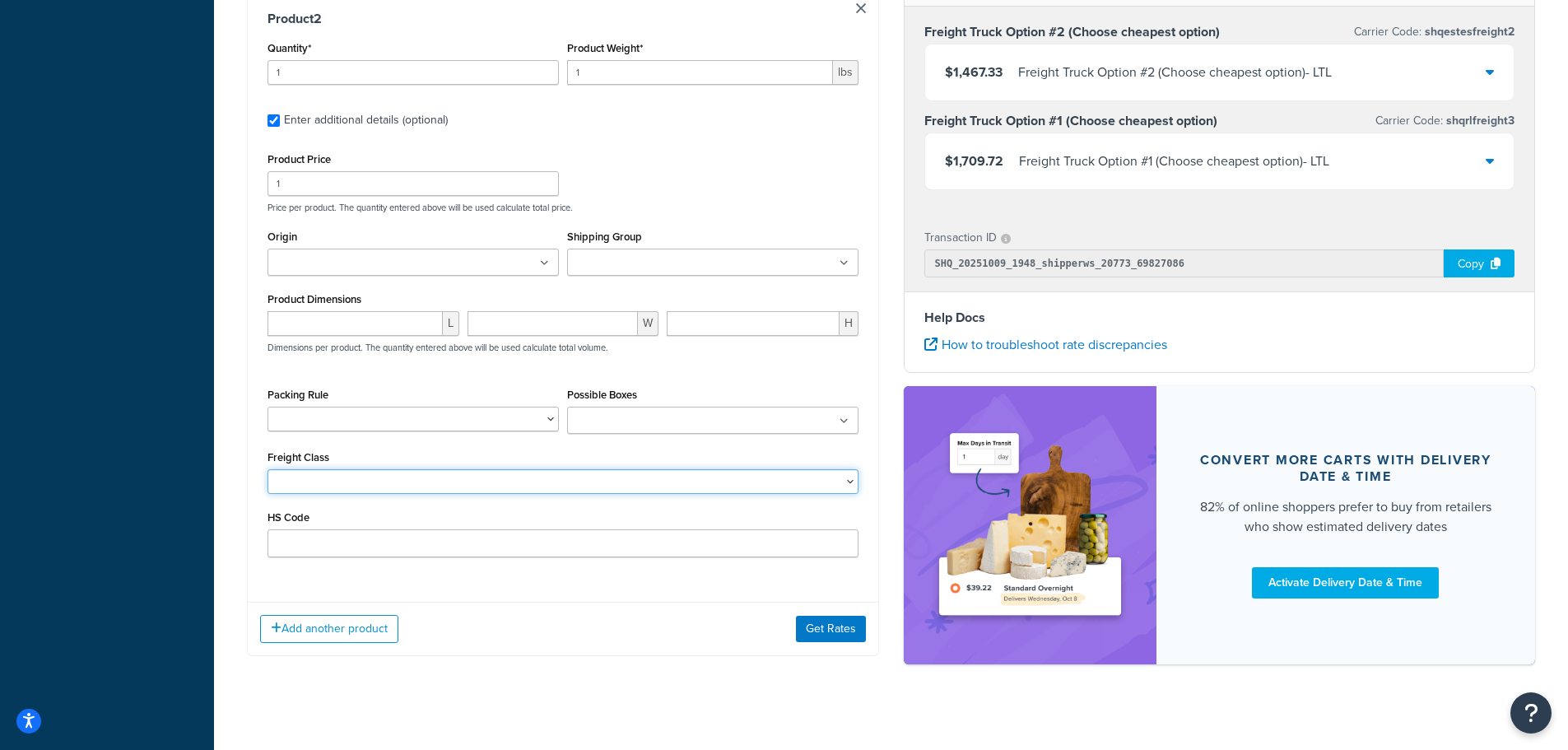
click at [323, 486] on select "50 55 60 65 70 77.5 85 92.5 100 110 125 150 175 200 250 300 400 500" at bounding box center [563, 481] width 591 height 25
select select "250"
click at [268, 472] on select "50 55 60 65 70 77.5 85 92.5 100 110 125 150 175 200 250 300 400 500" at bounding box center [563, 481] width 591 height 25
click at [825, 638] on button "Get Rates" at bounding box center [830, 629] width 70 height 26
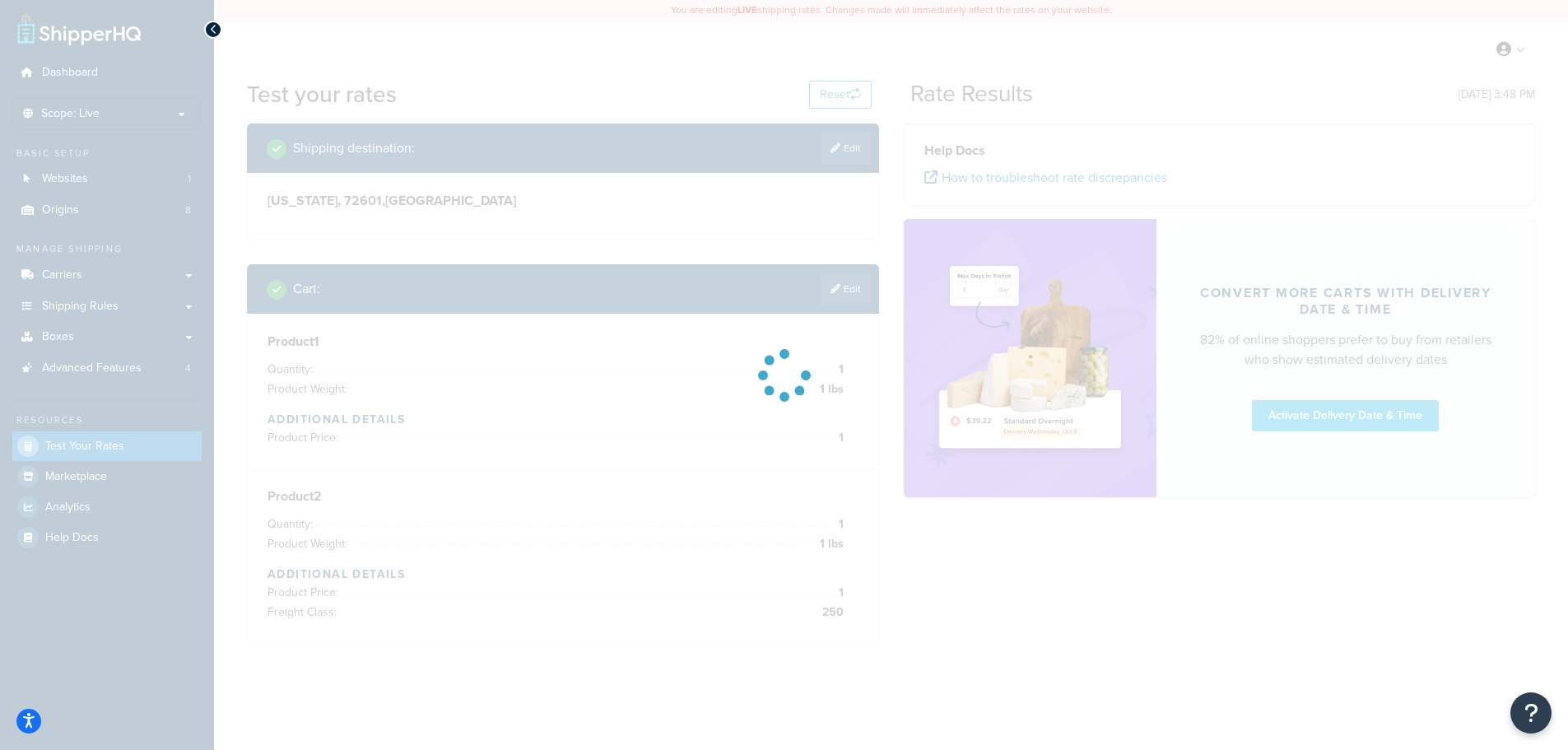
scroll to position [0, 0]
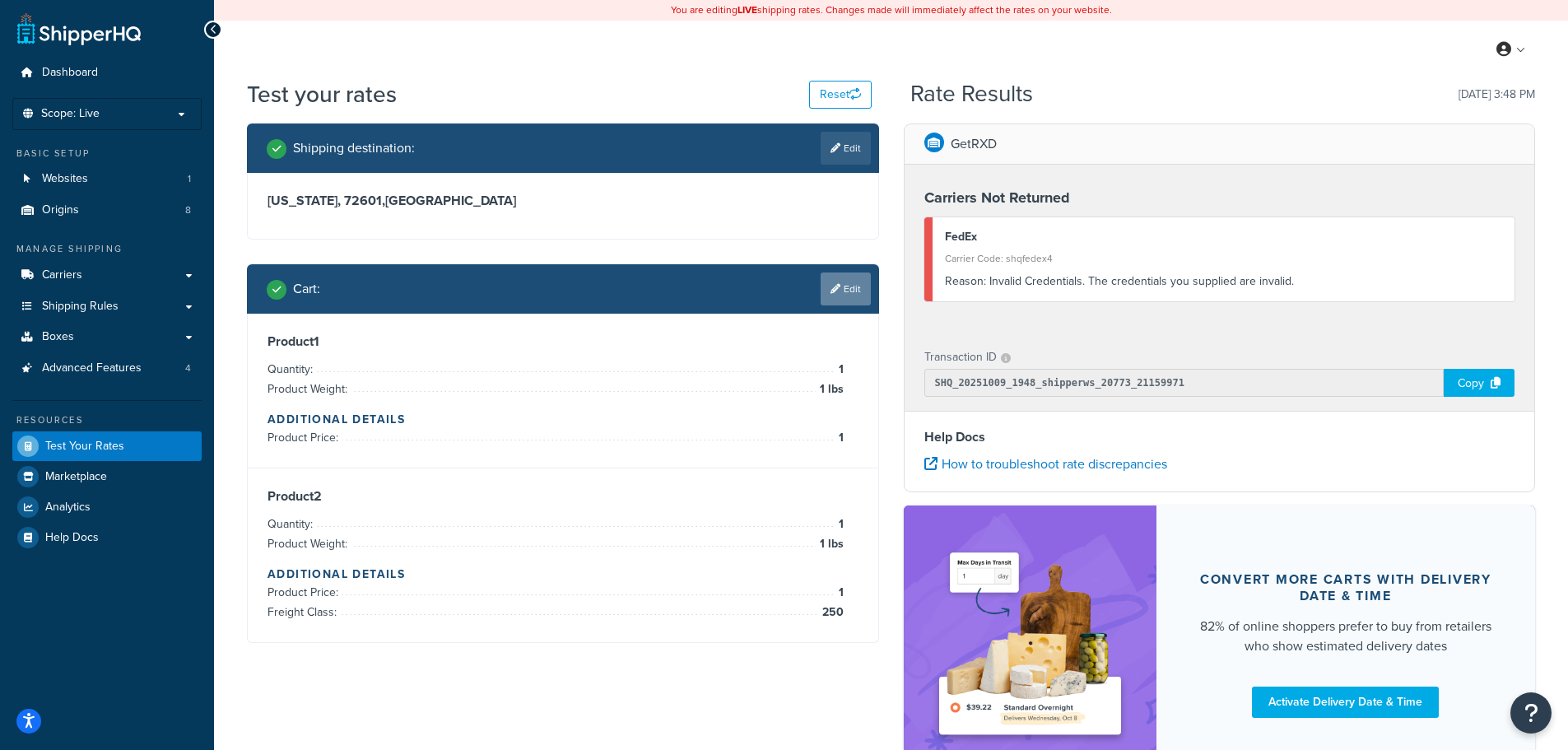
click at [854, 300] on link "Edit" at bounding box center [846, 289] width 50 height 33
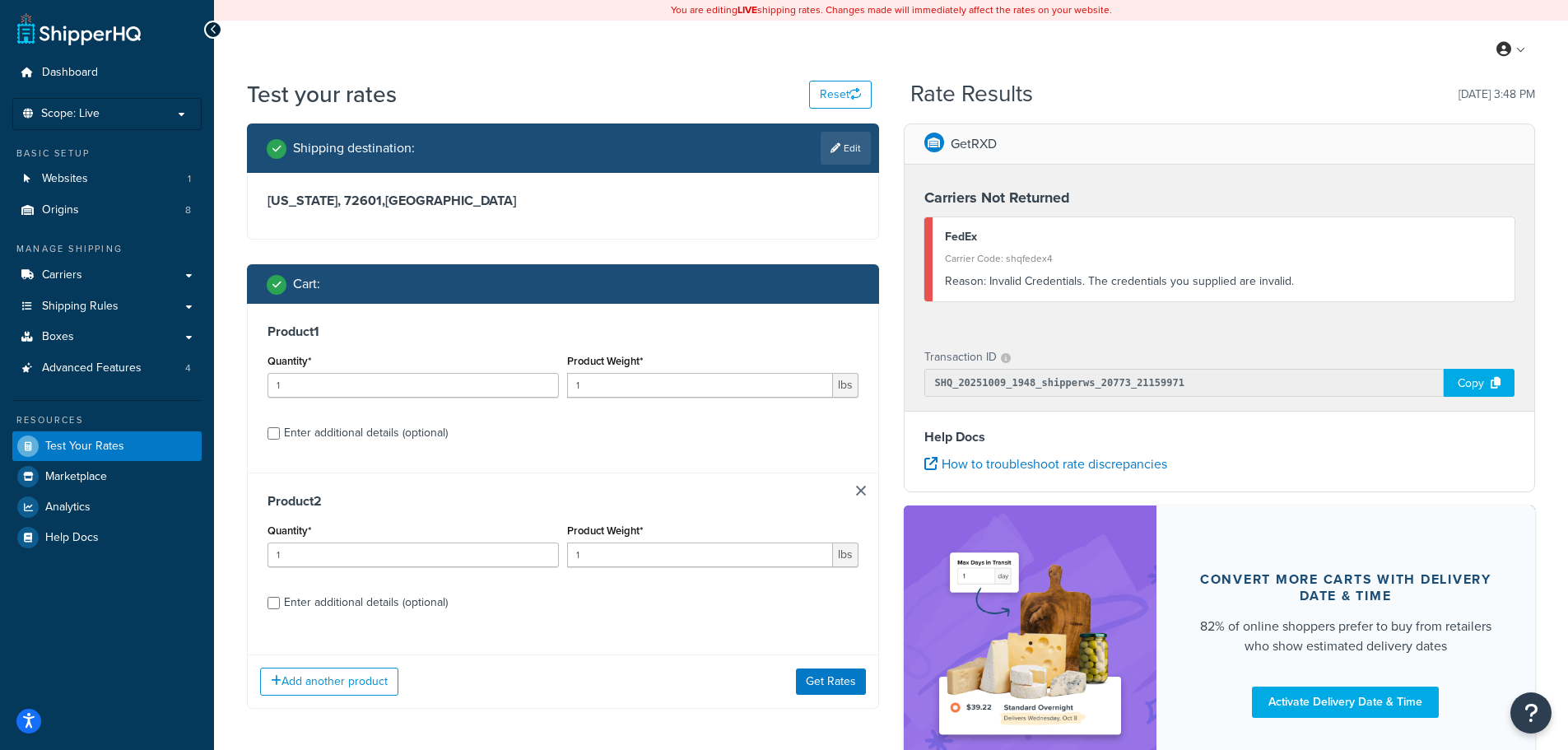
click at [281, 600] on div "Enter additional details (optional)" at bounding box center [563, 601] width 591 height 26
click at [276, 601] on input "Enter additional details (optional)" at bounding box center [274, 603] width 12 height 12
checkbox input "true"
select select "250"
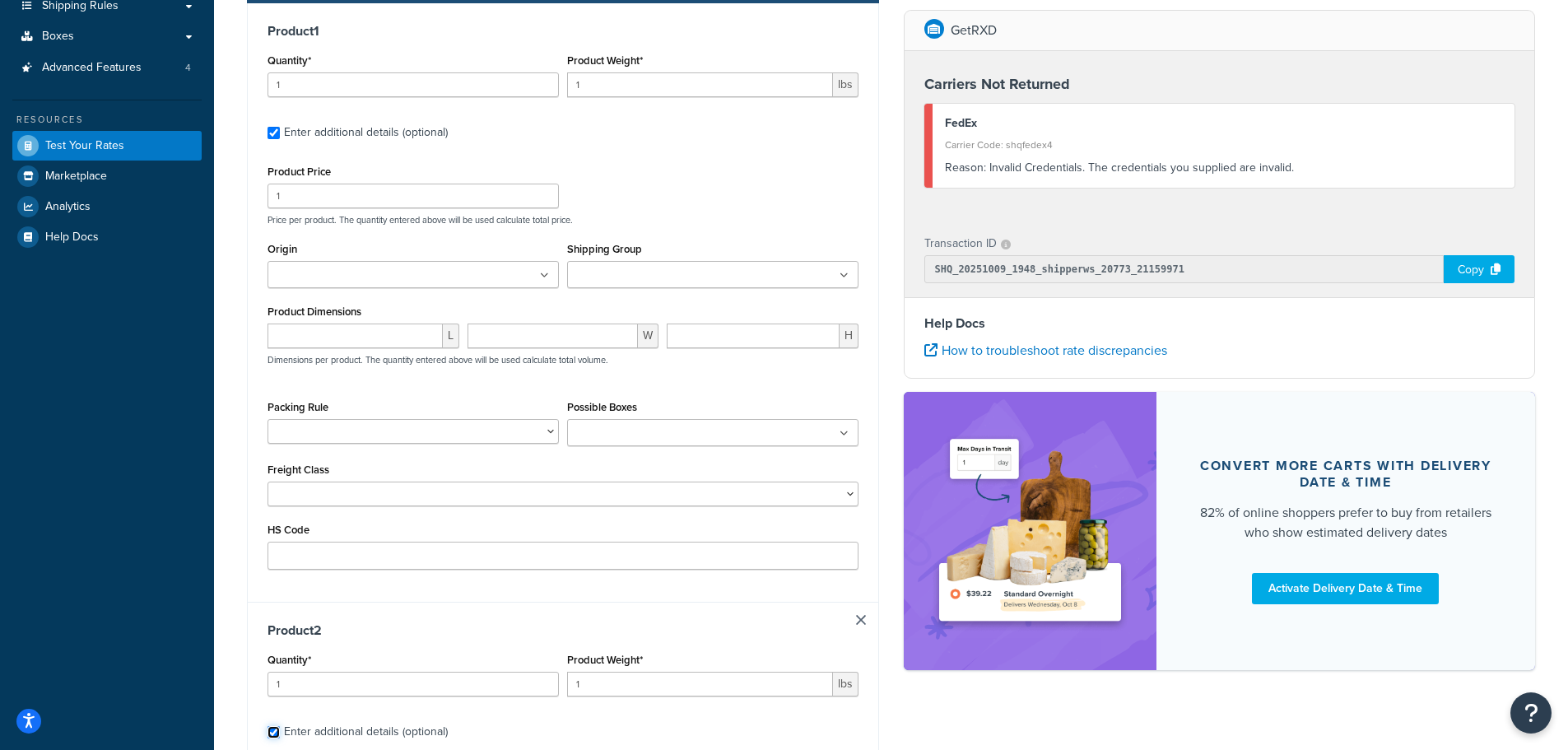
scroll to position [329, 0]
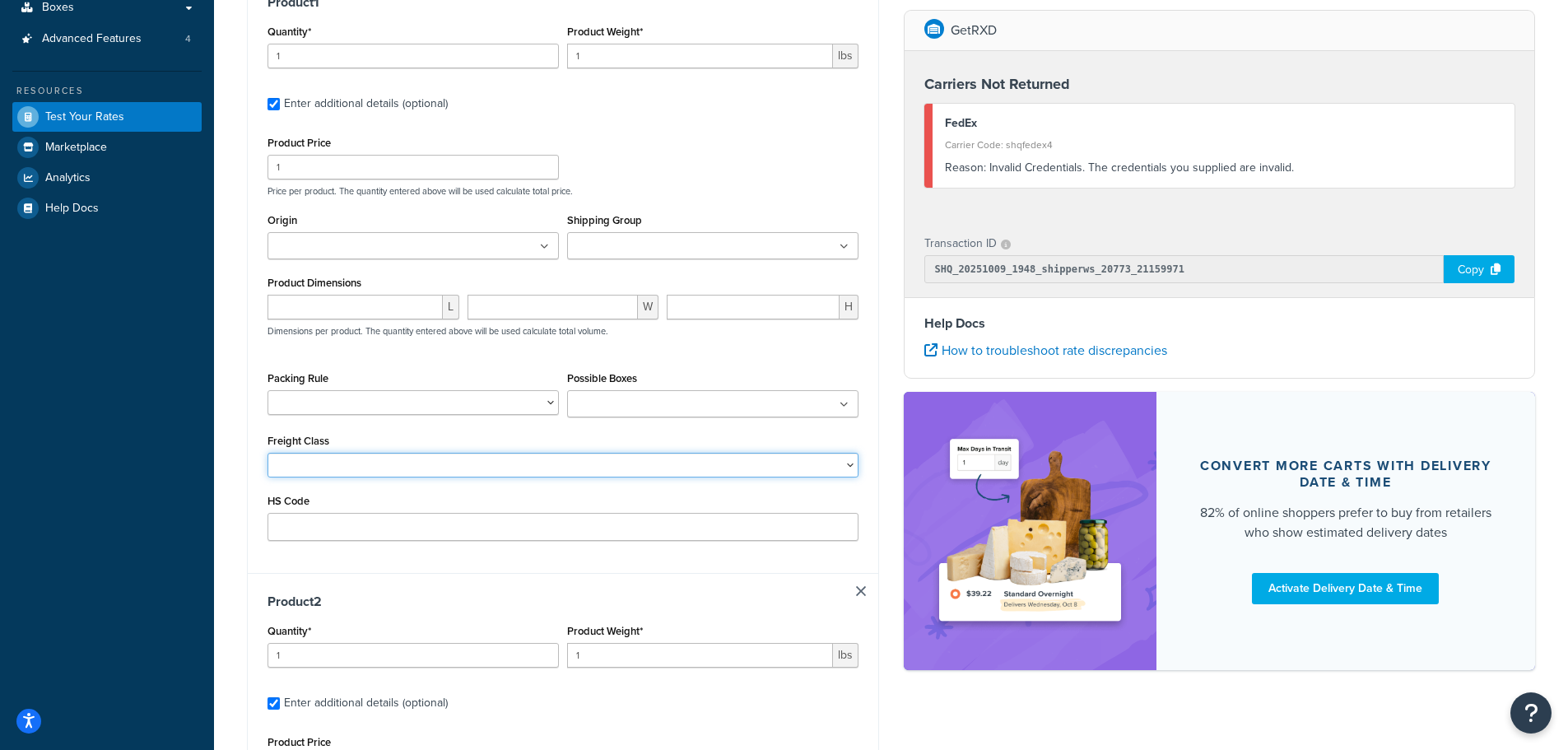
click at [511, 458] on select "50 55 60 65 70 77.5 85 92.5 100 110 125 150 175 200 250 300 400 500" at bounding box center [563, 465] width 591 height 25
click at [268, 454] on select "50 55 60 65 70 77.5 85 92.5 100 110 125 150 175 200 250 300 400 500" at bounding box center [563, 465] width 591 height 25
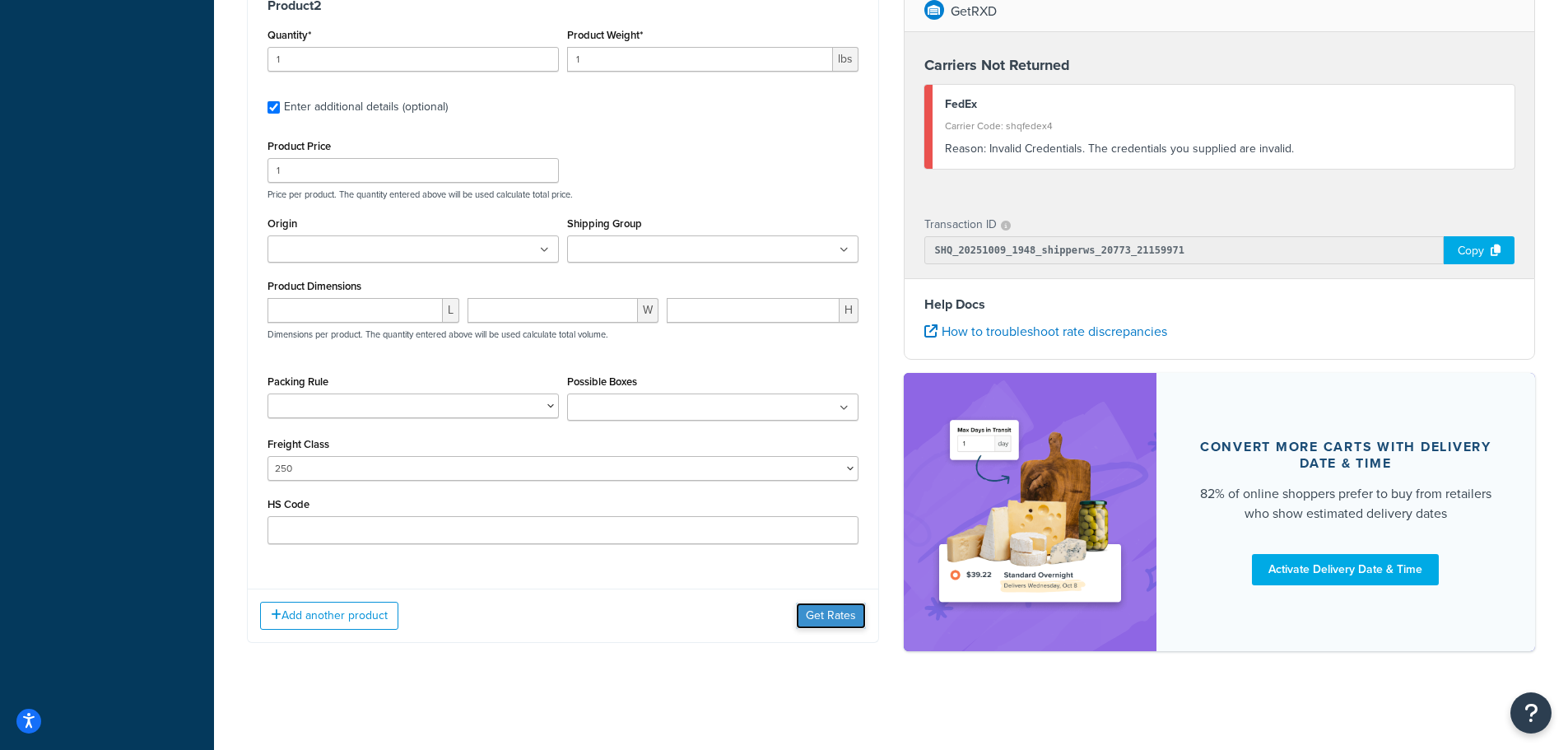
click at [818, 617] on button "Get Rates" at bounding box center [830, 615] width 70 height 26
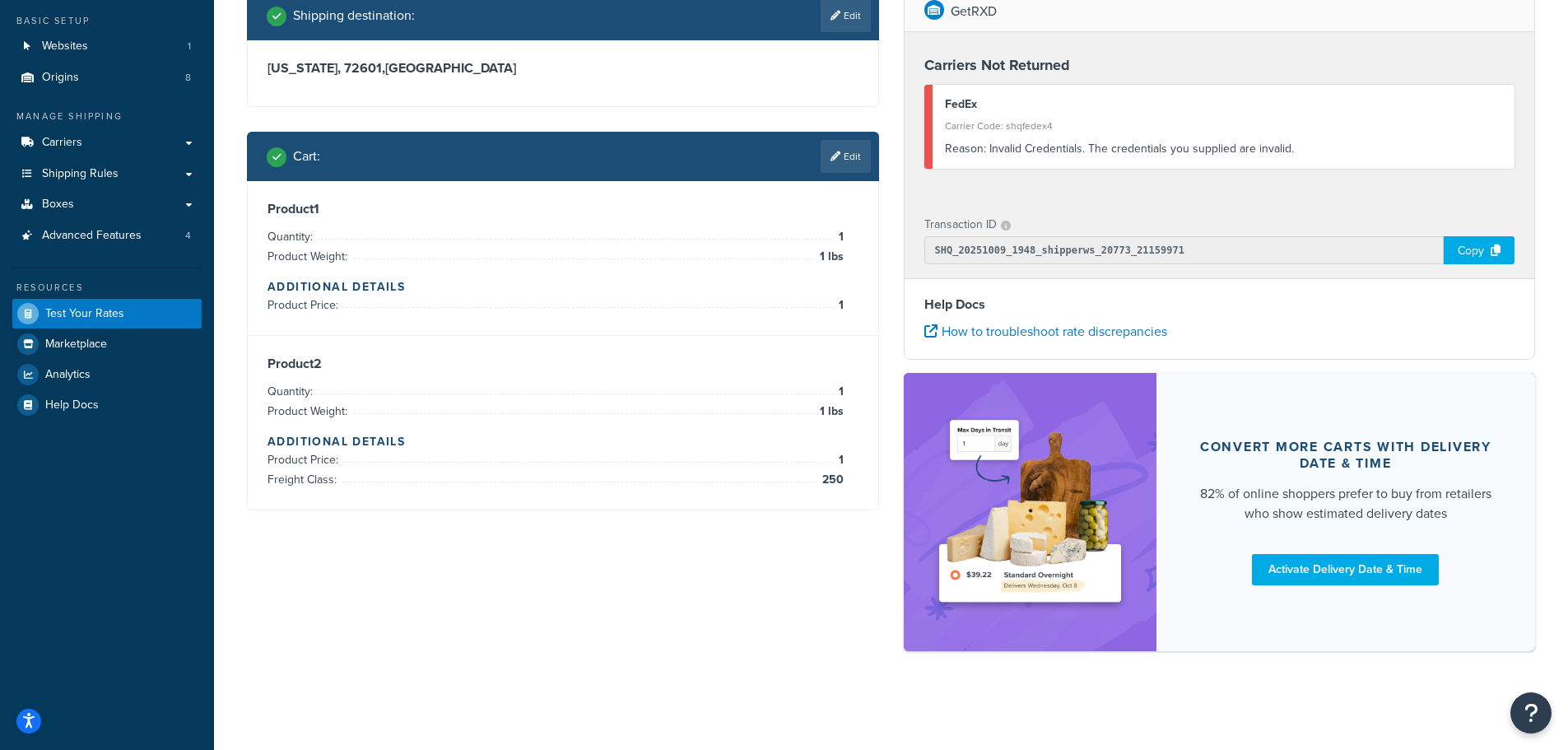
scroll to position [133, 0]
click at [841, 160] on link "Edit" at bounding box center [846, 156] width 50 height 33
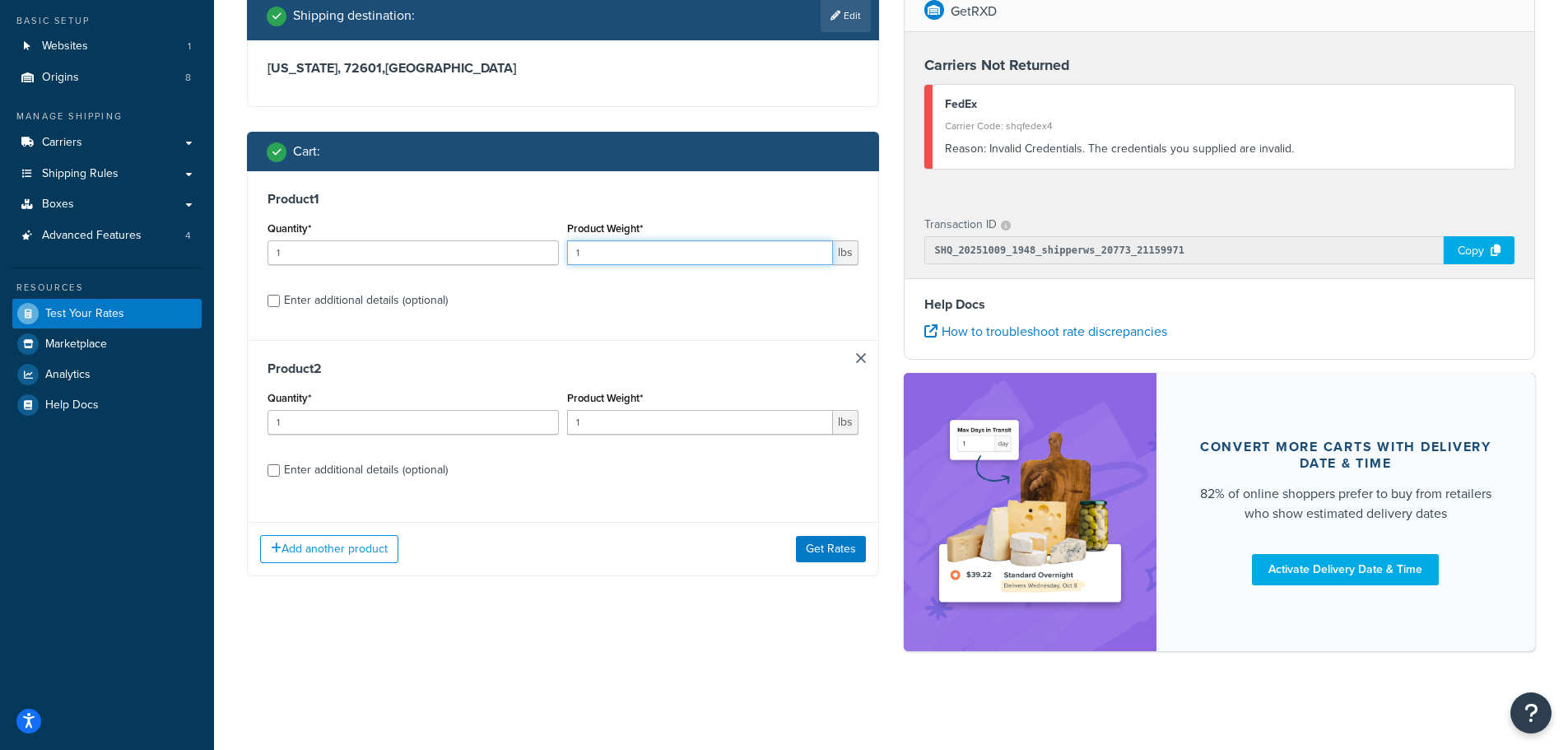
click at [672, 252] on input "1" at bounding box center [700, 252] width 266 height 25
type input "1373"
click at [718, 425] on input "1" at bounding box center [700, 422] width 266 height 25
type input "18"
click at [282, 469] on div "Enter additional details (optional)" at bounding box center [563, 468] width 591 height 26
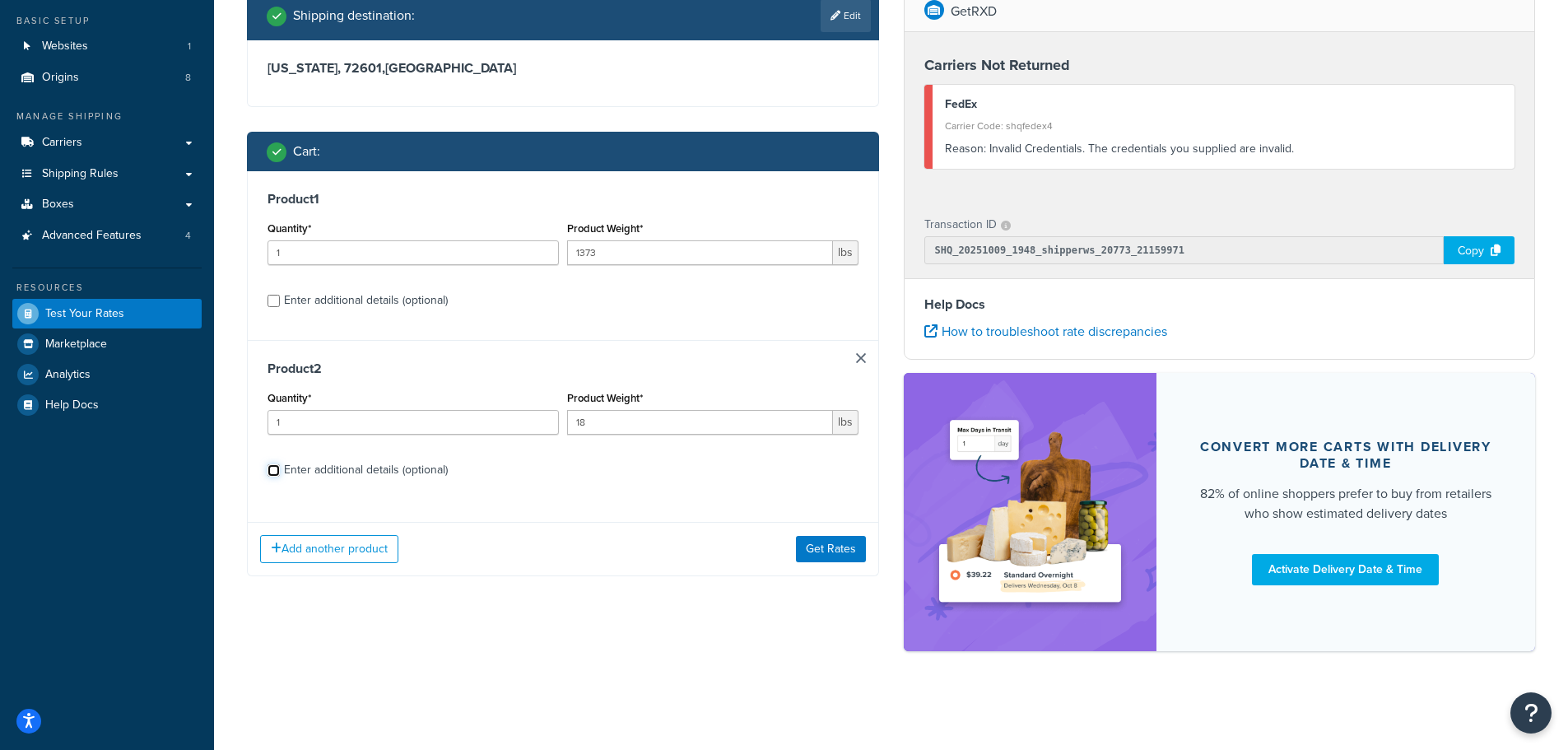
click at [273, 467] on input "Enter additional details (optional)" at bounding box center [274, 470] width 12 height 12
checkbox input "true"
select select "250"
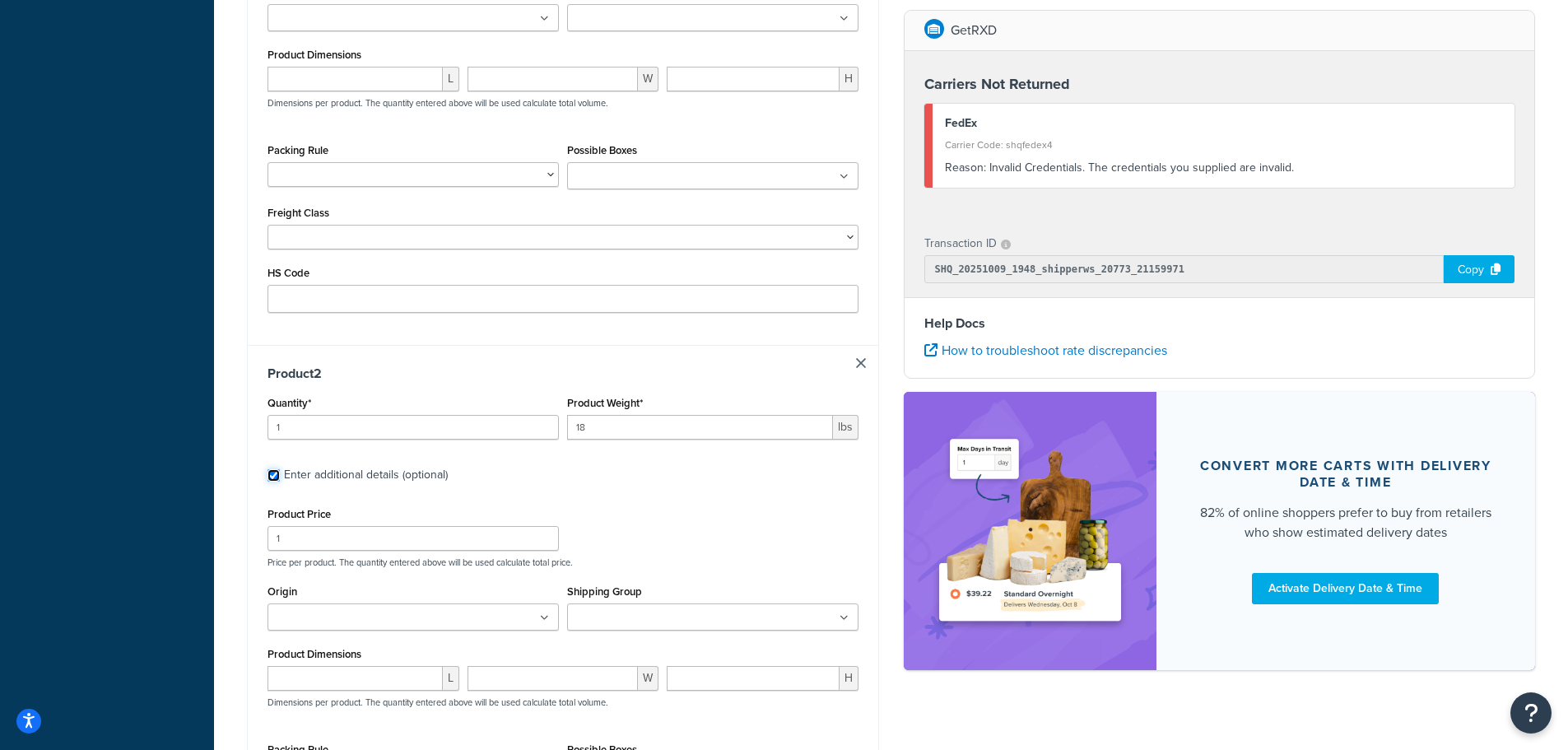
scroll to position [929, 0]
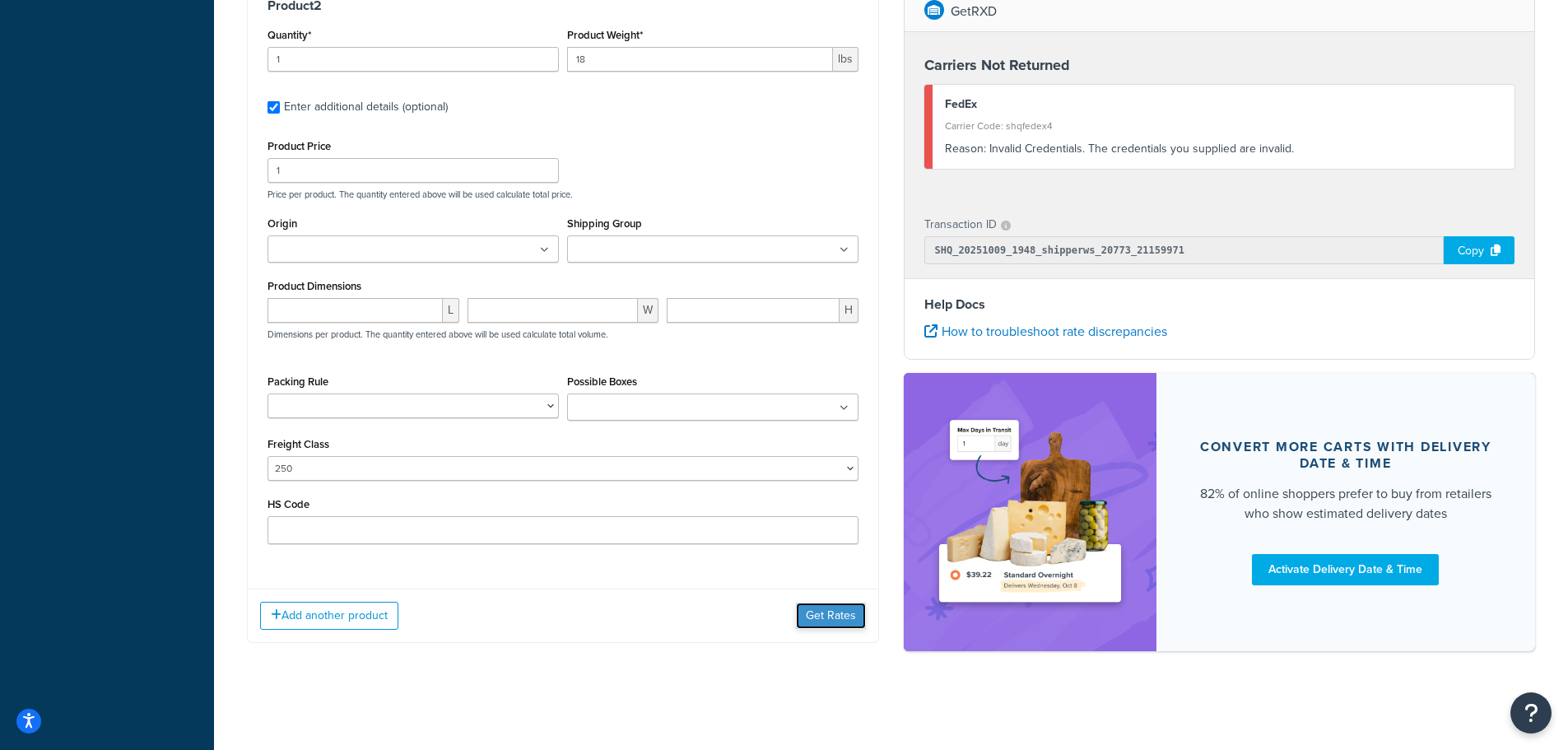
click at [804, 617] on button "Get Rates" at bounding box center [830, 615] width 70 height 26
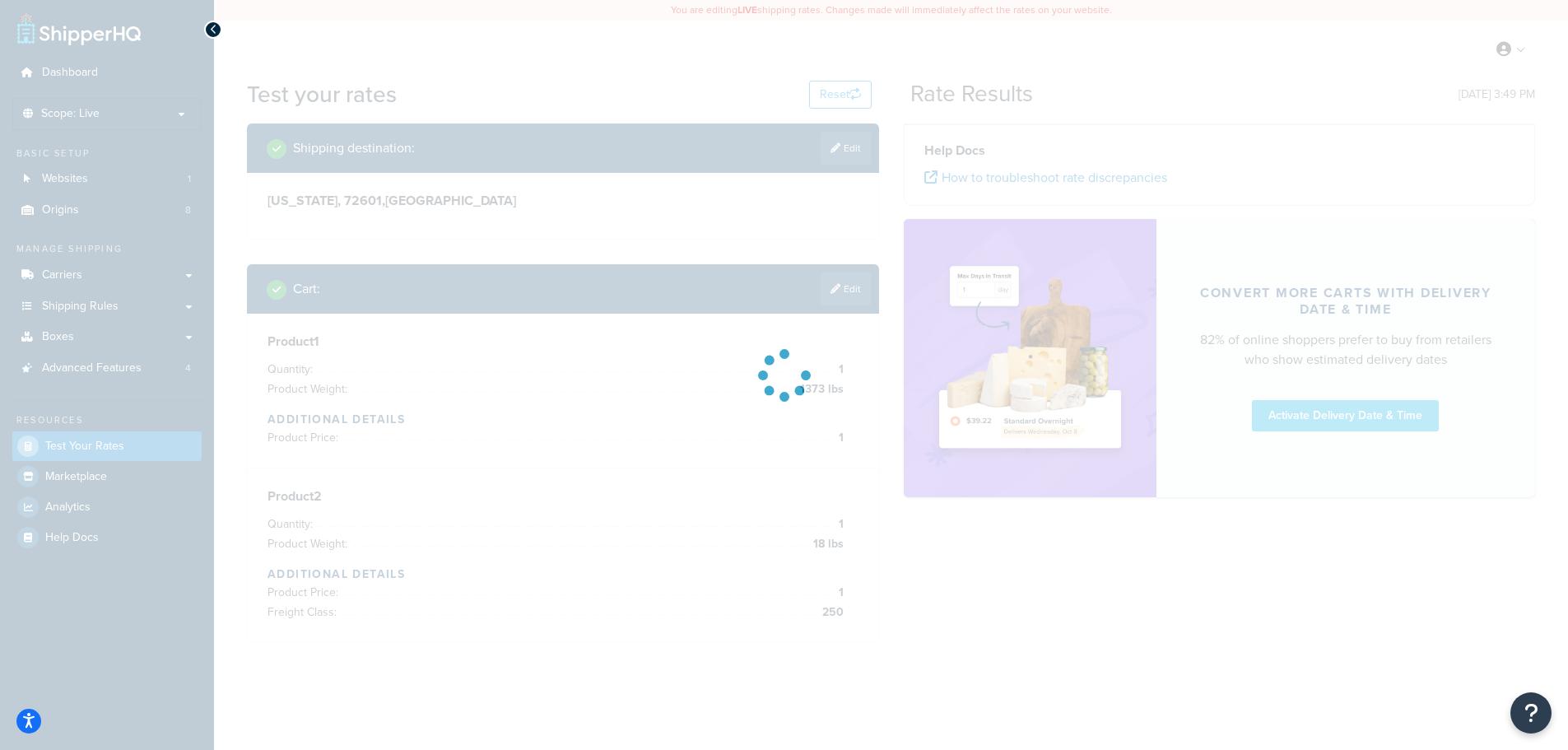
scroll to position [0, 0]
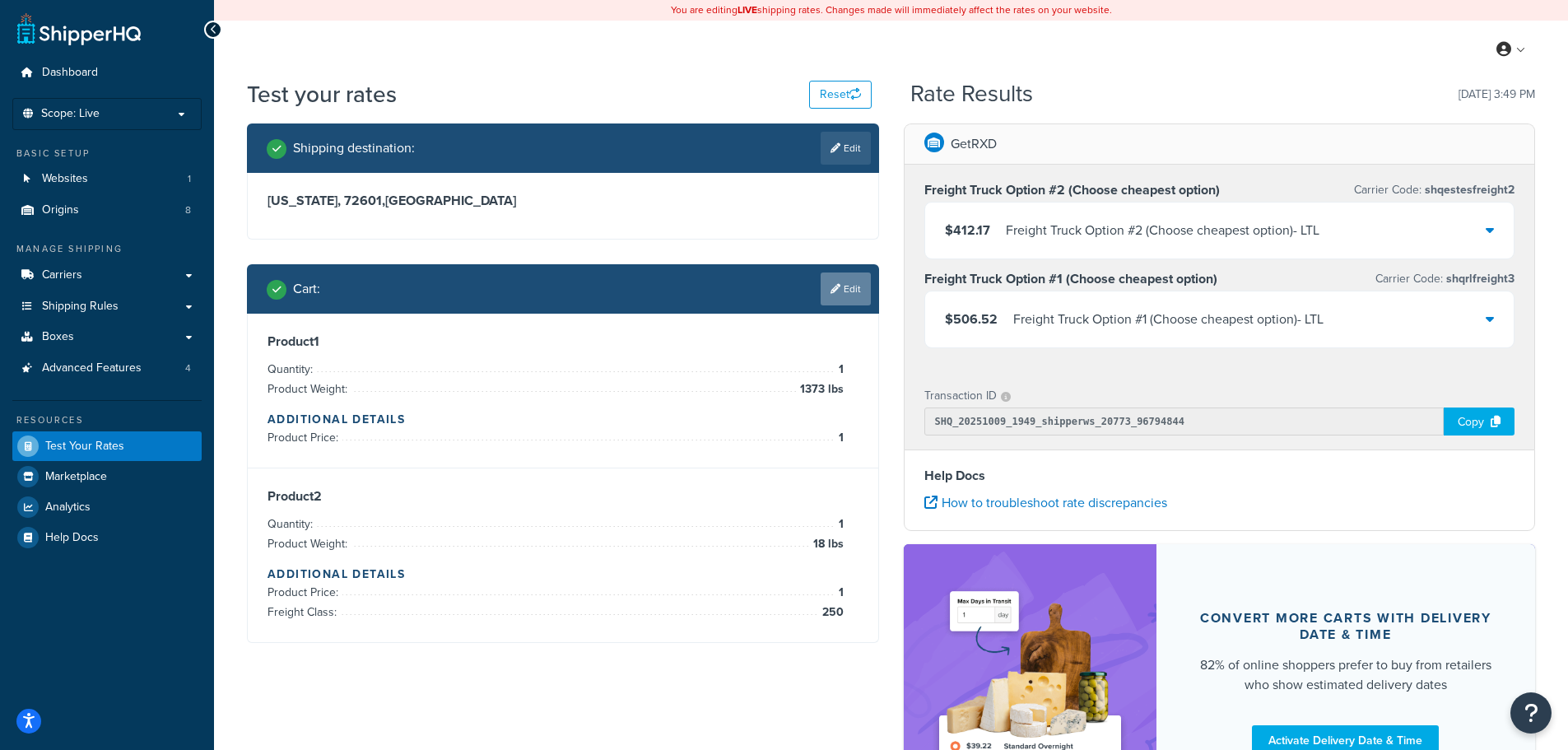
click at [853, 290] on link "Edit" at bounding box center [846, 289] width 50 height 33
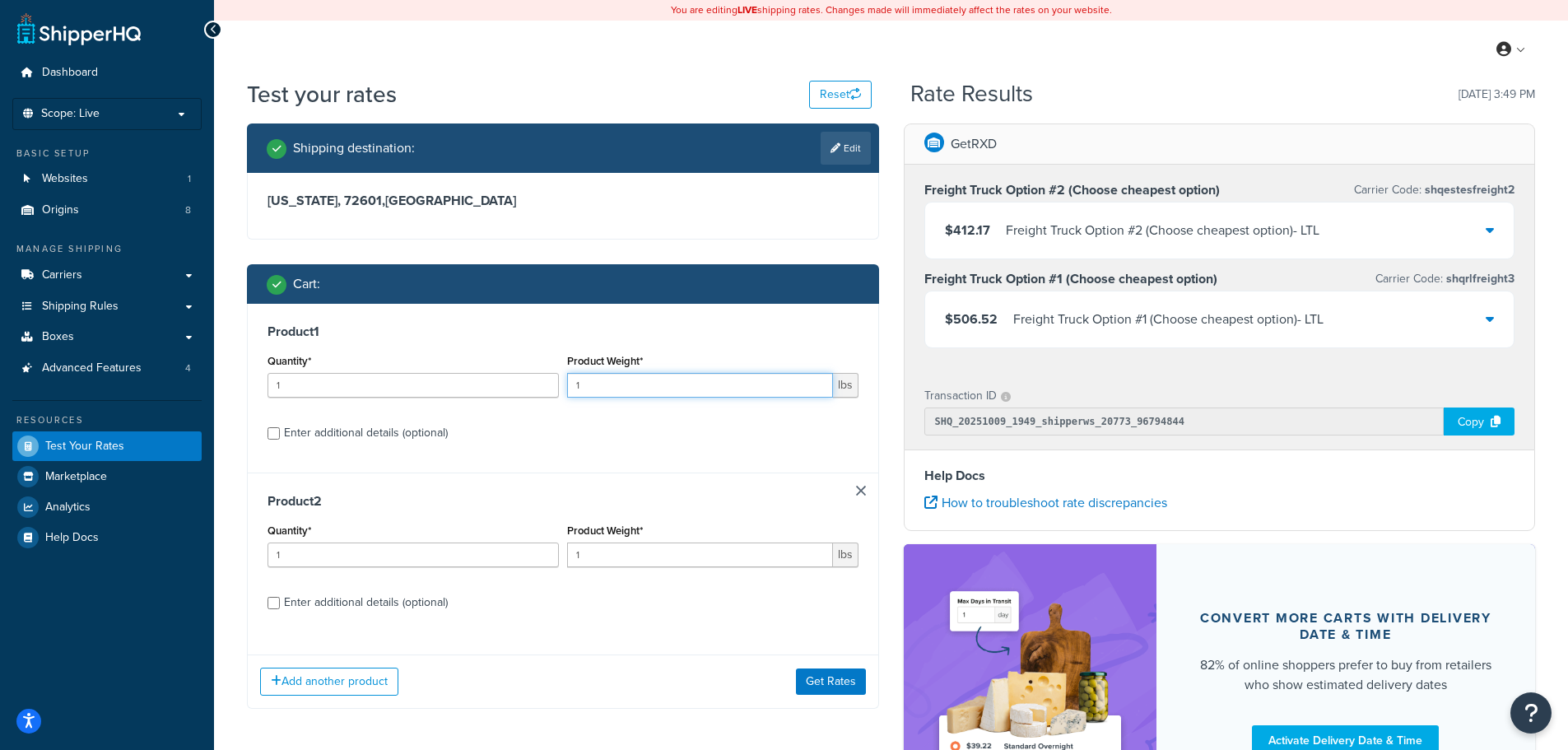
click at [603, 385] on input "1" at bounding box center [700, 385] width 266 height 25
type input "1453"
click at [625, 550] on input "1" at bounding box center [700, 555] width 266 height 25
type input "18"
click at [274, 601] on input "Enter additional details (optional)" at bounding box center [274, 603] width 12 height 12
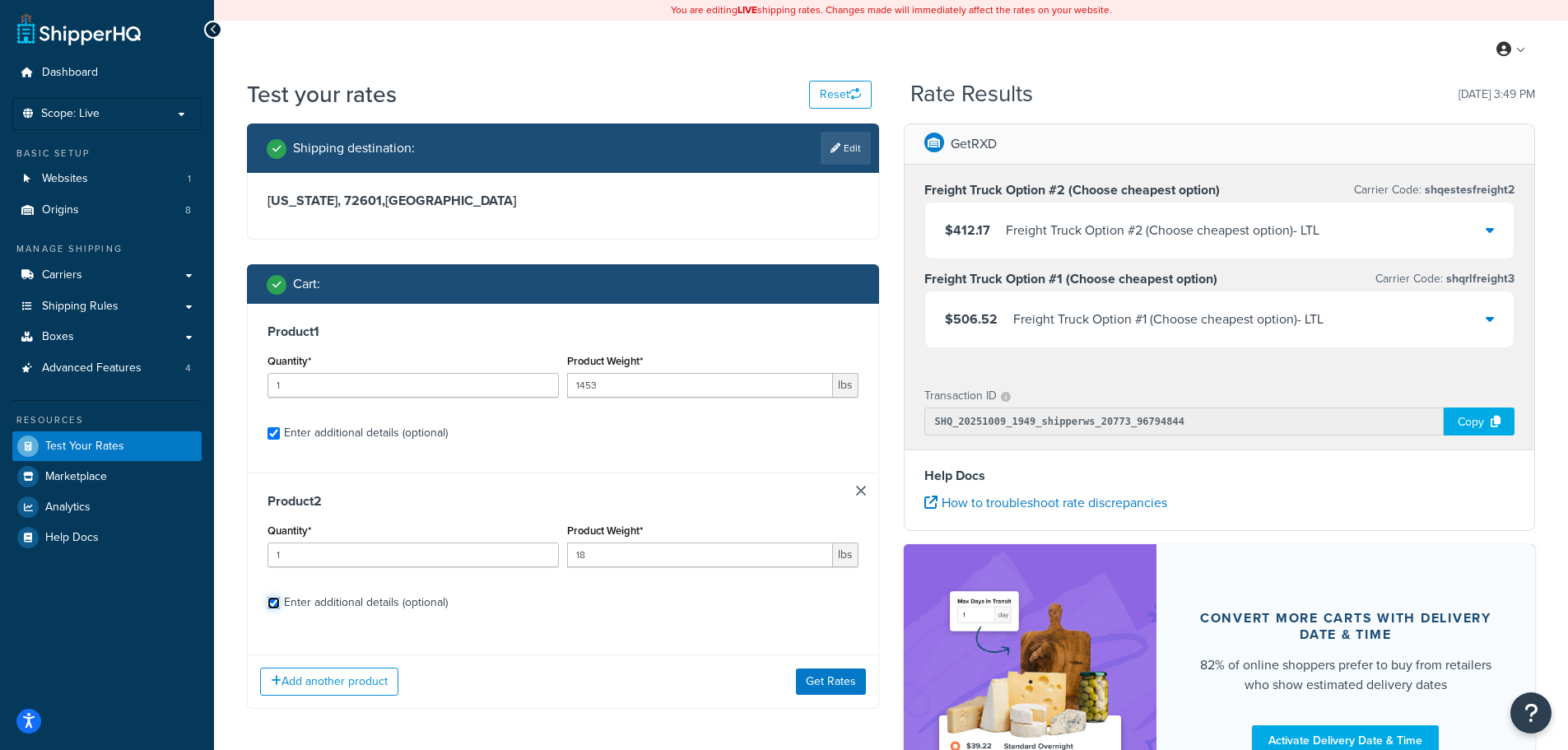
checkbox input "true"
select select "250"
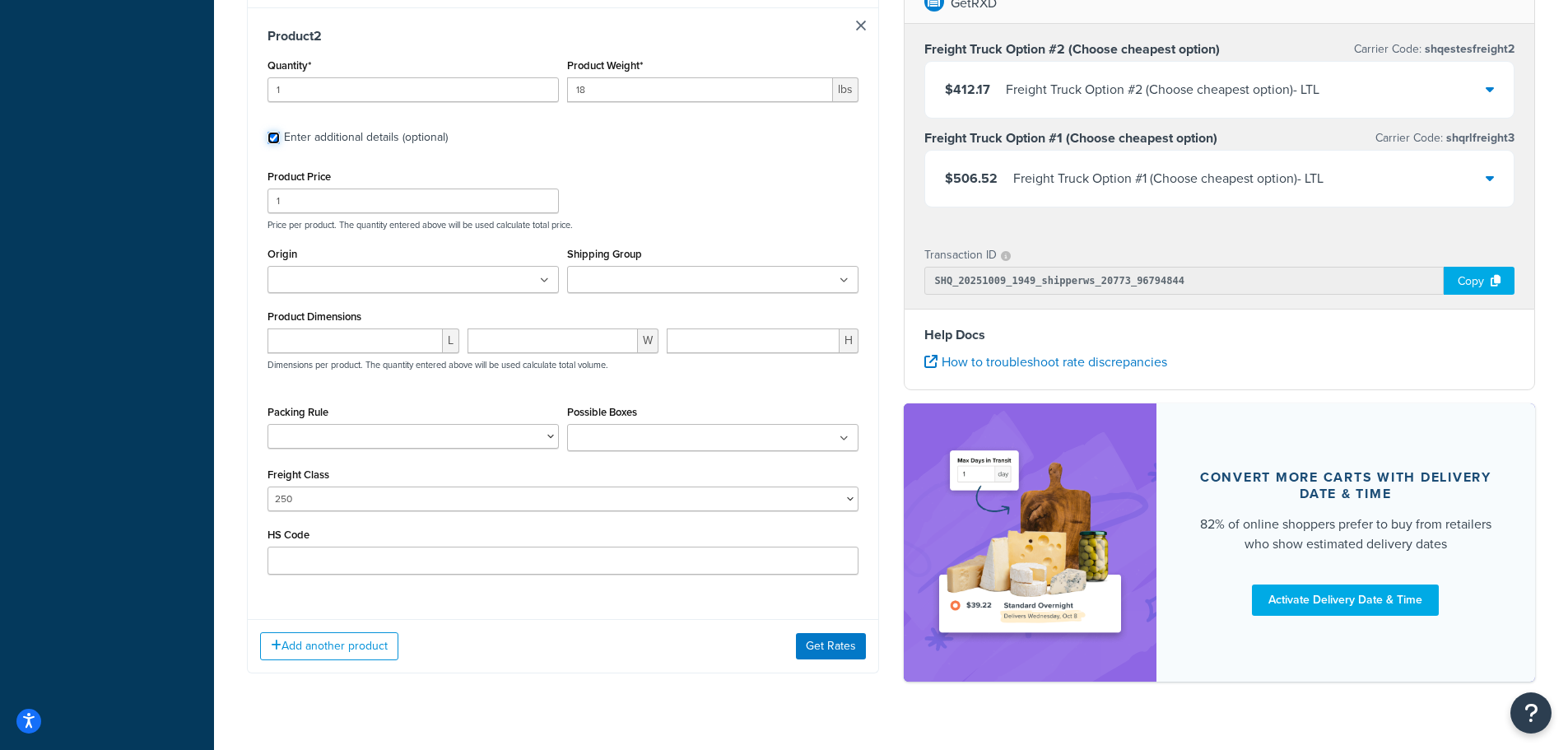
scroll to position [929, 0]
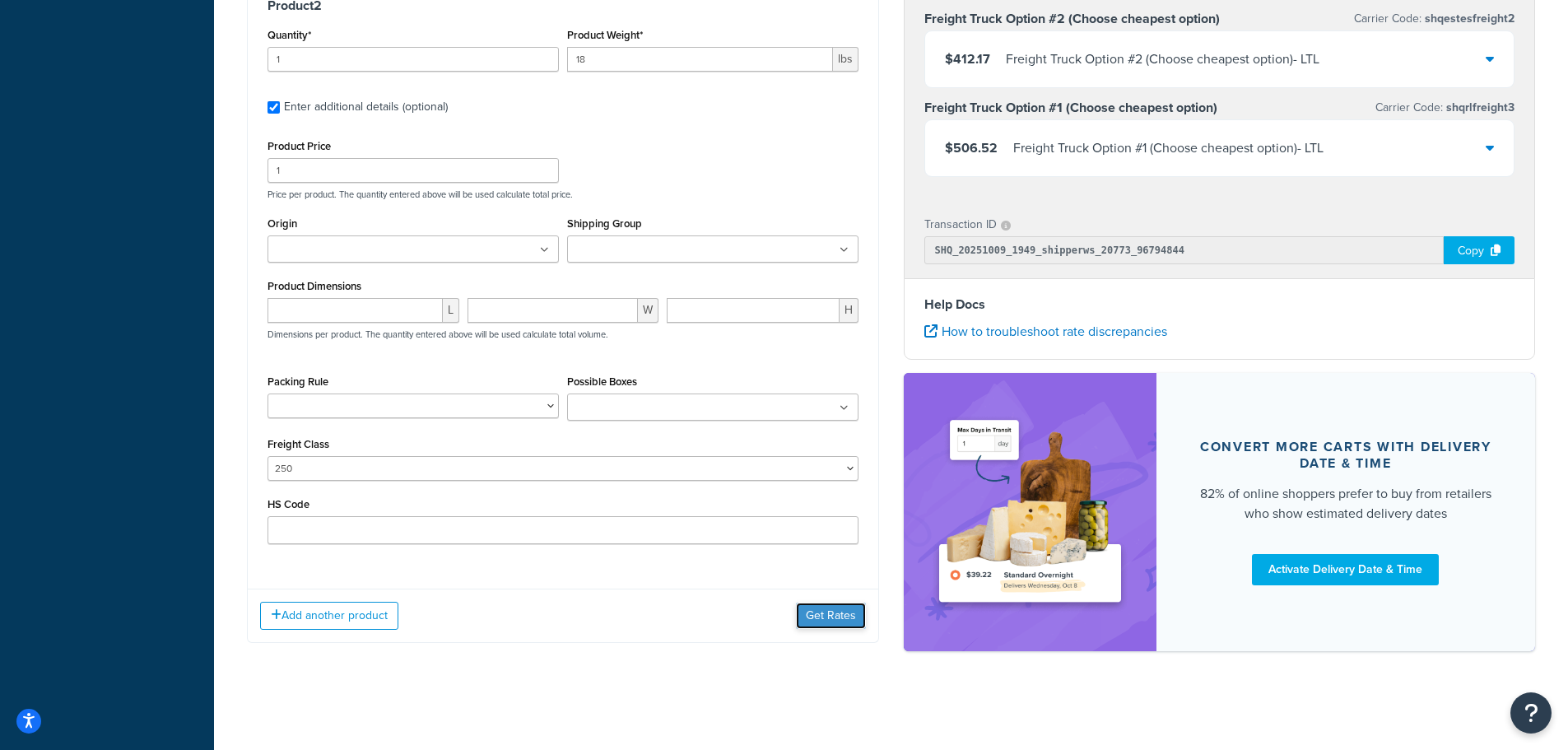
click at [818, 615] on button "Get Rates" at bounding box center [830, 615] width 70 height 26
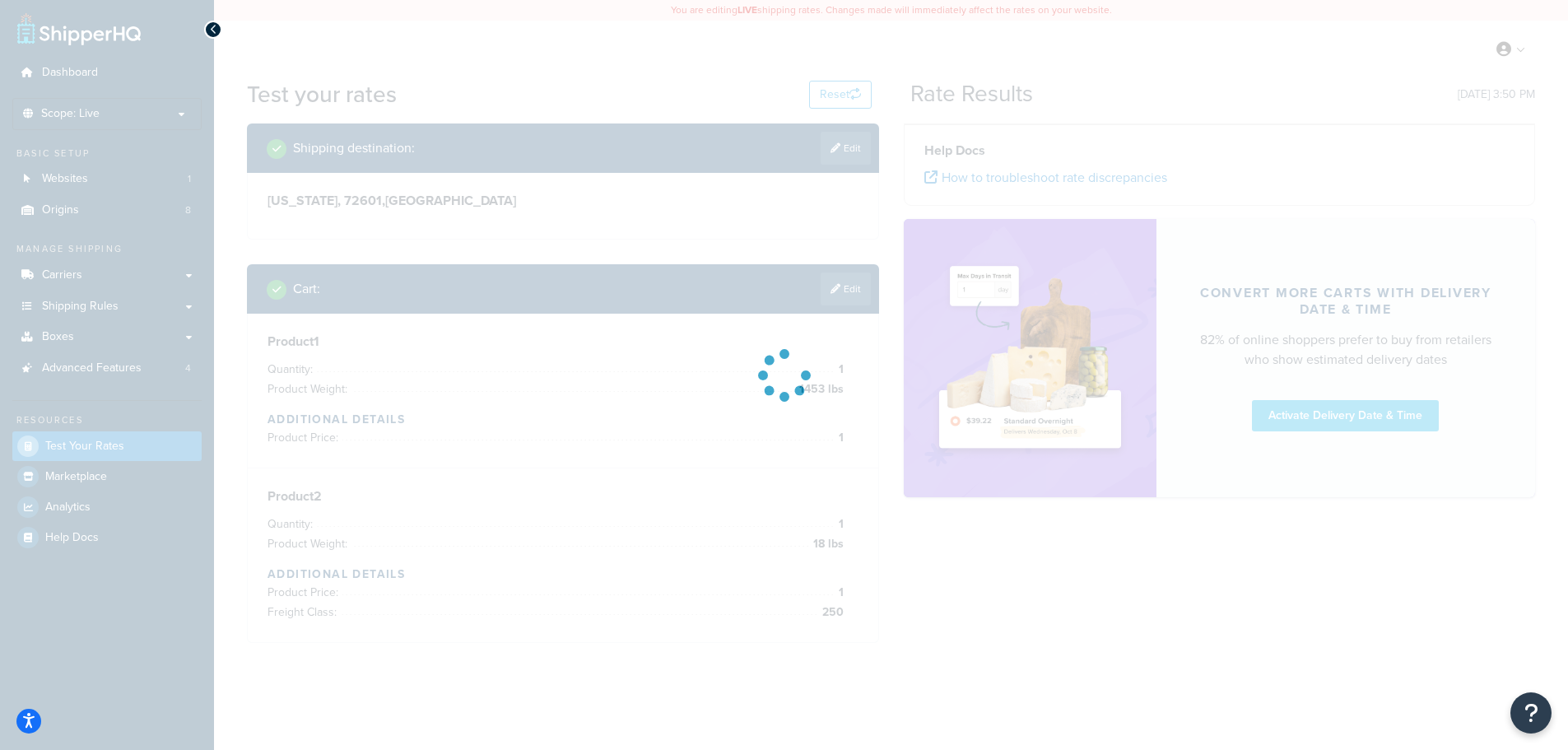
scroll to position [0, 0]
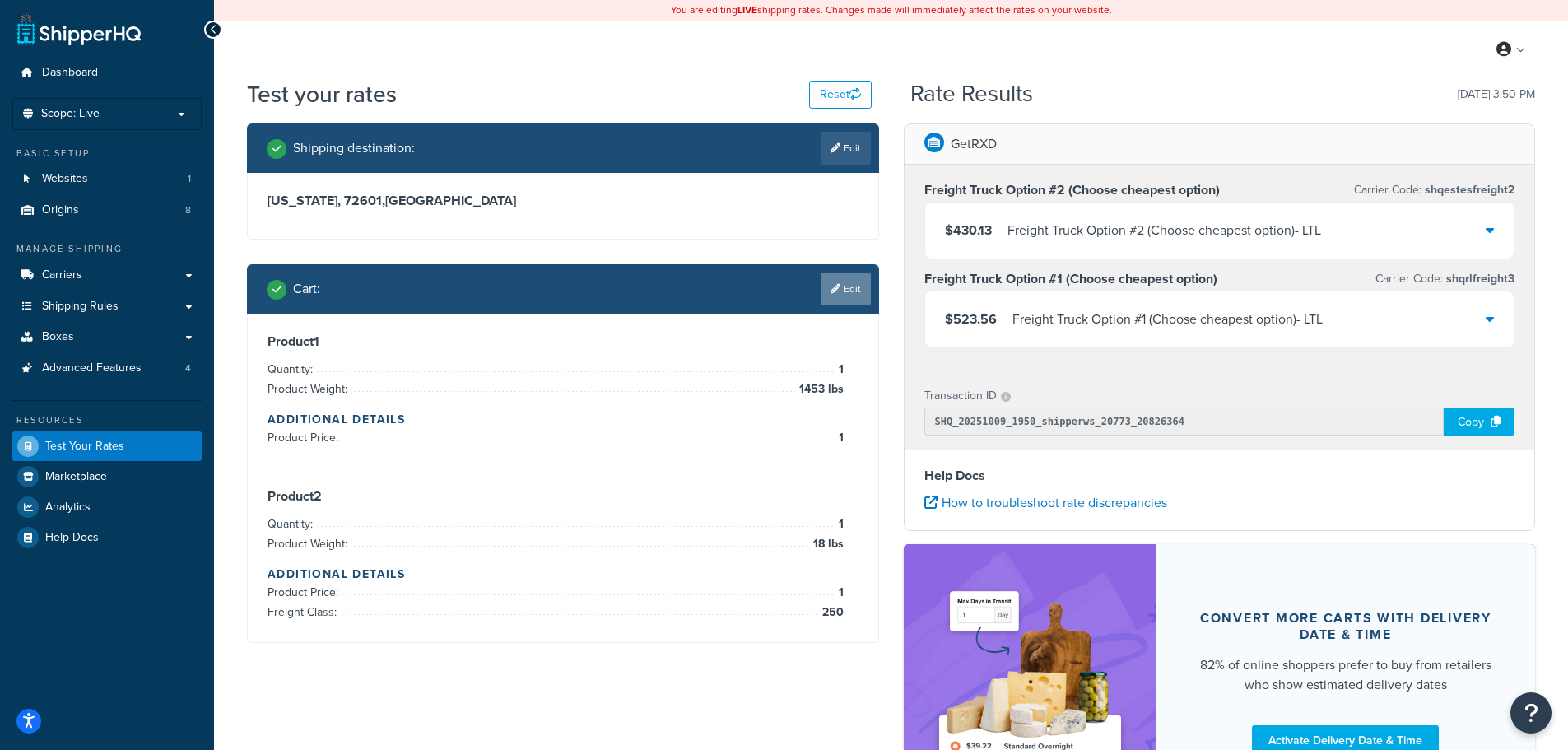
click at [854, 294] on link "Edit" at bounding box center [846, 289] width 50 height 33
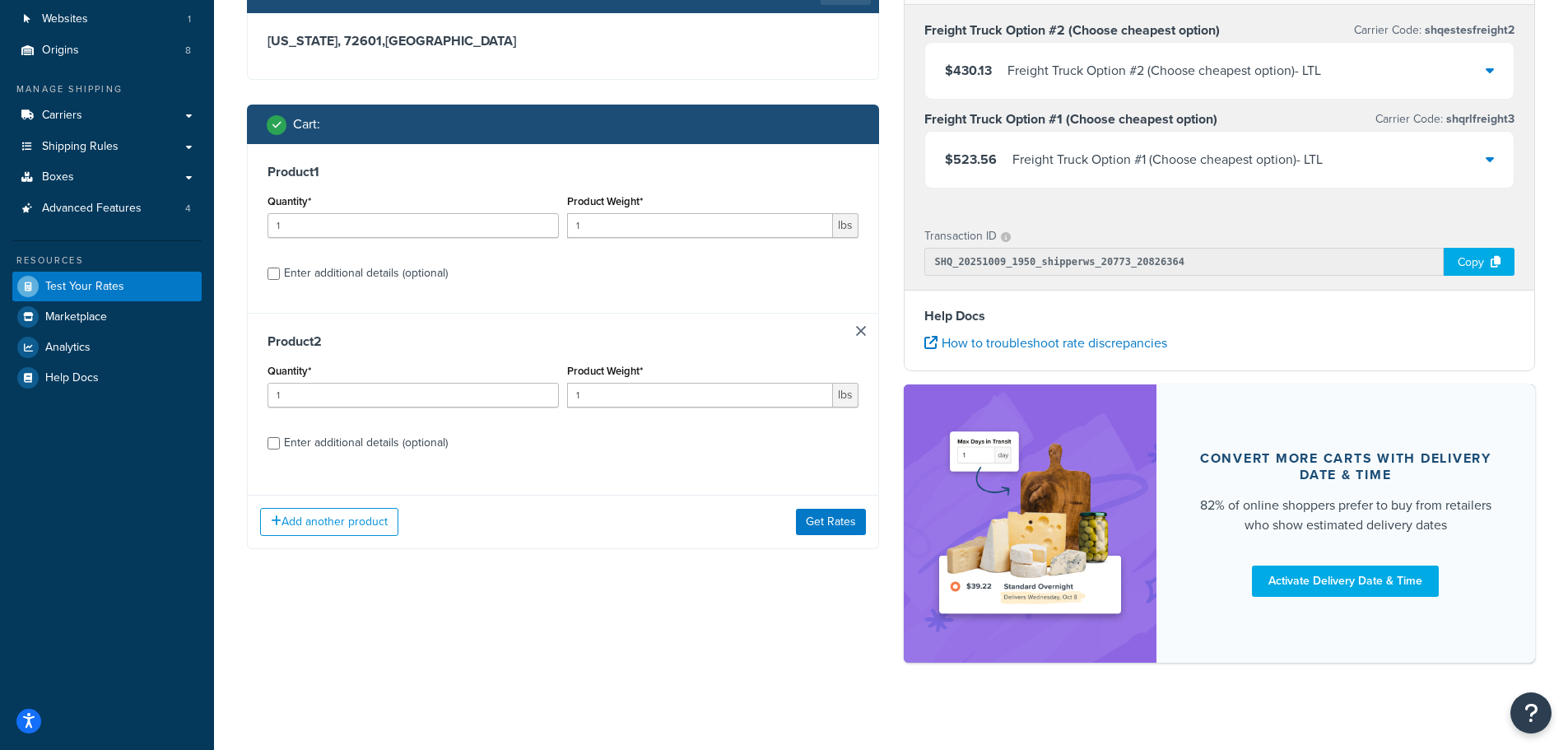
scroll to position [171, 0]
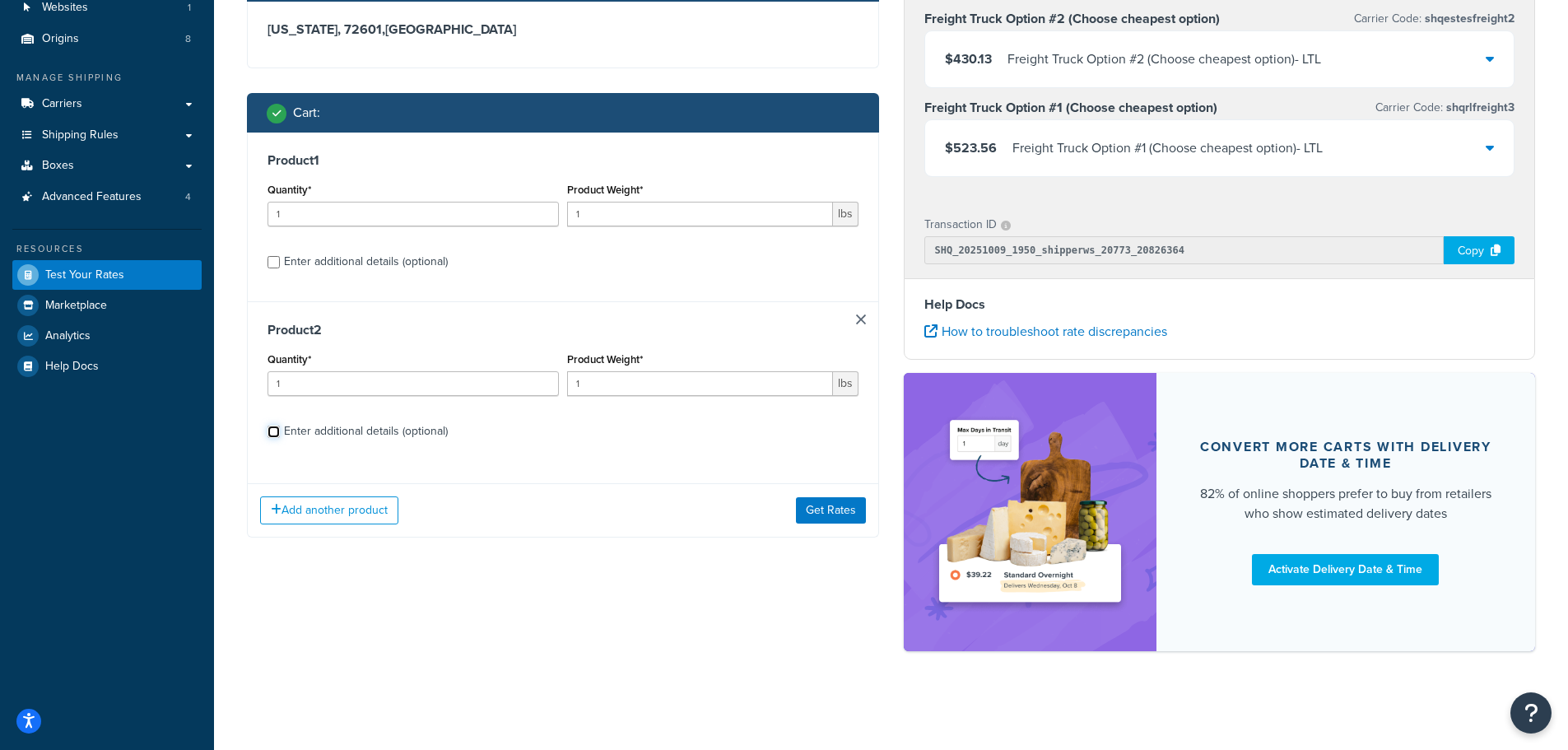
click at [272, 434] on input "Enter additional details (optional)" at bounding box center [274, 432] width 12 height 12
checkbox input "true"
select select "250"
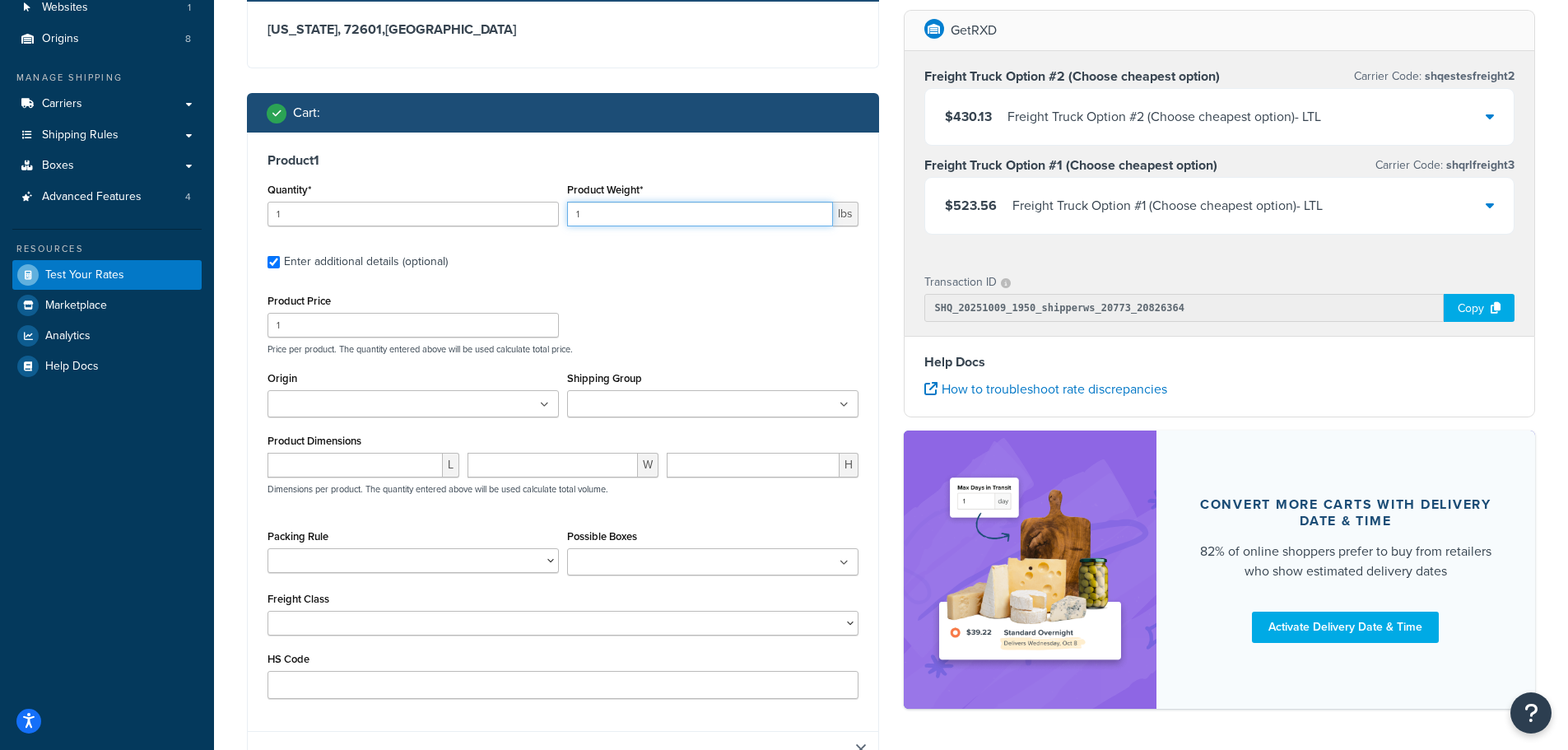
click at [609, 215] on input "1" at bounding box center [700, 213] width 266 height 25
type input "1453"
click at [715, 409] on ul at bounding box center [712, 404] width 291 height 27
click at [772, 321] on div "Product Price 1 Price per product. The quantity entered above will be used calc…" at bounding box center [563, 321] width 600 height 65
click at [761, 465] on input "number" at bounding box center [753, 465] width 173 height 25
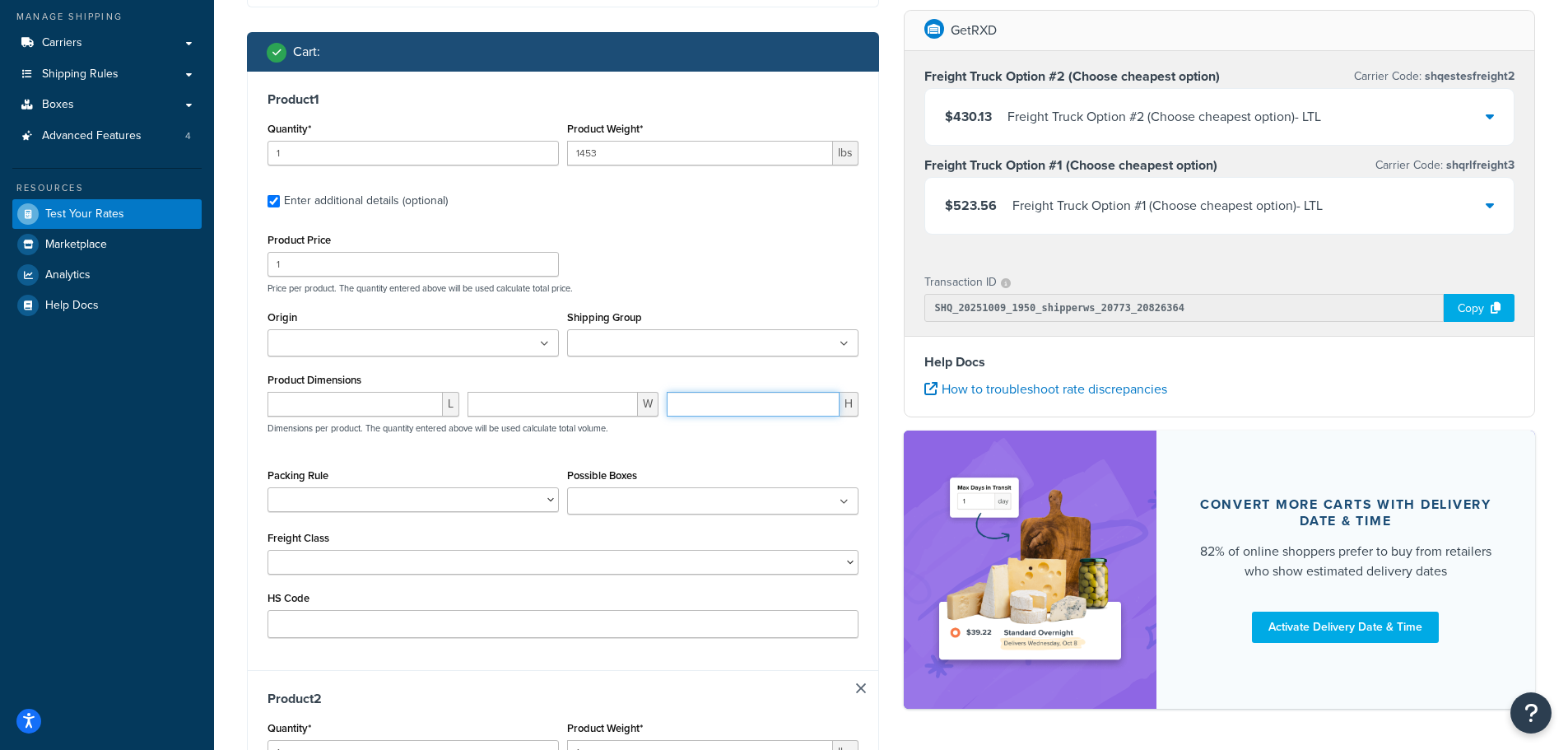
scroll to position [582, 0]
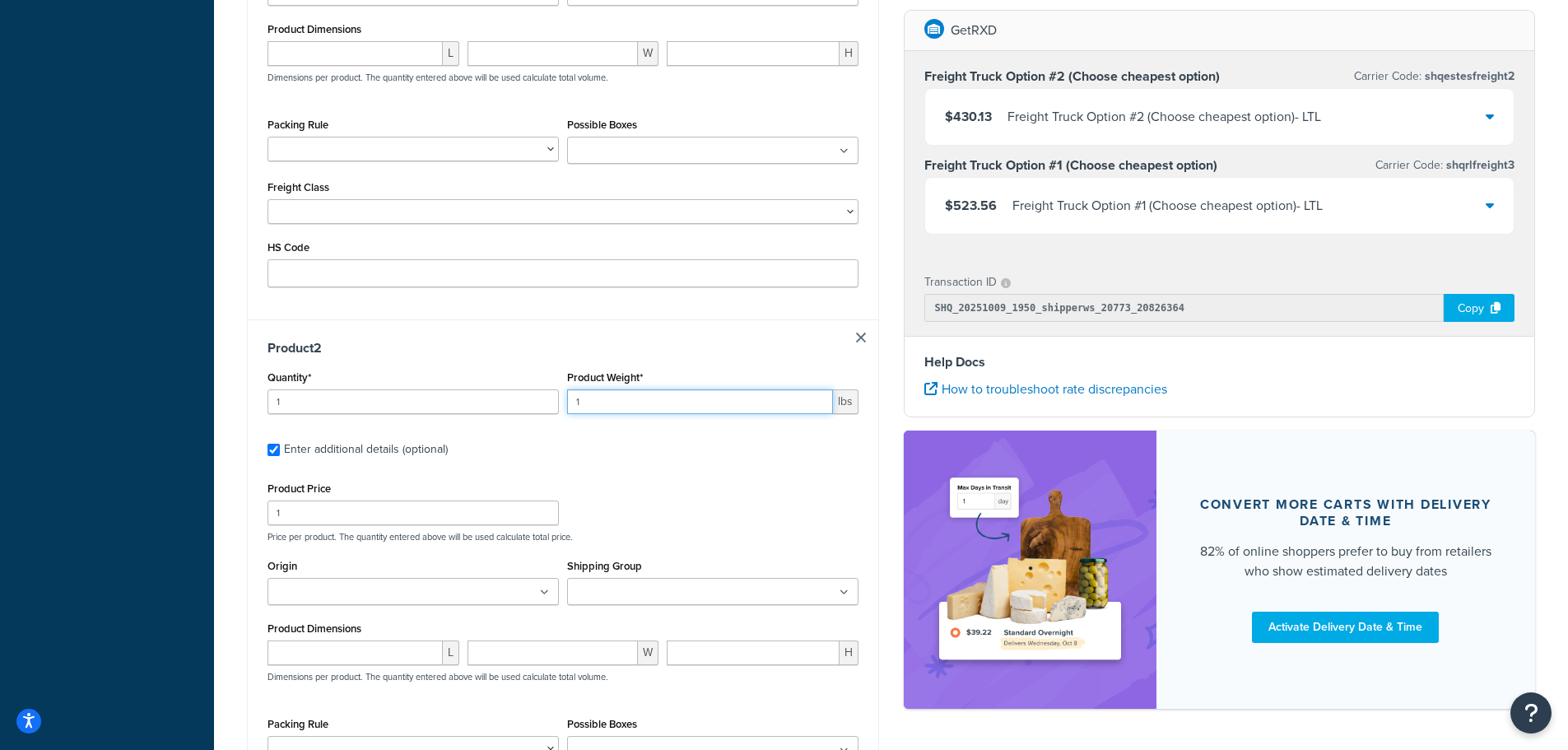
click at [651, 409] on input "1" at bounding box center [700, 402] width 266 height 25
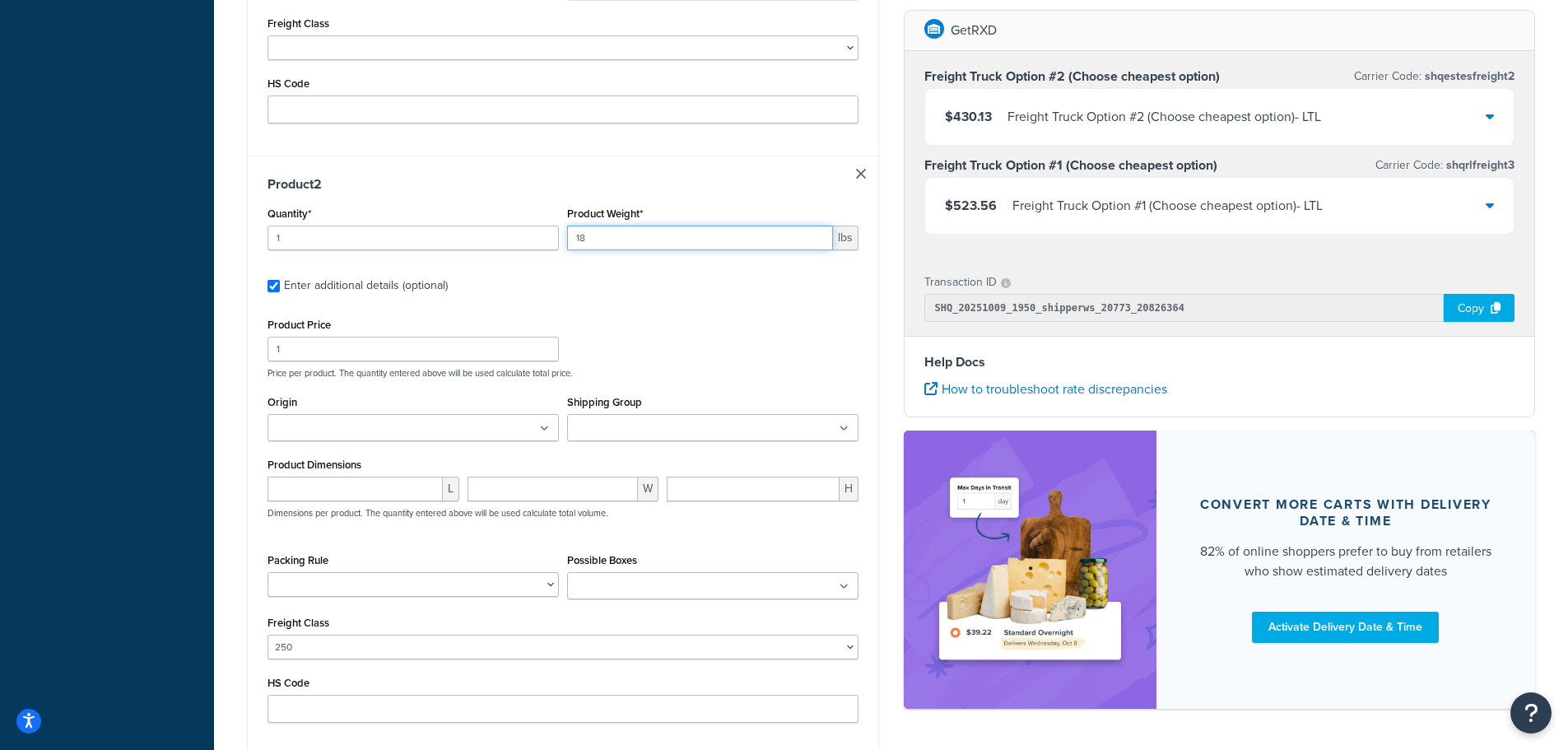
scroll to position [747, 0]
type input "18"
click at [422, 645] on select "50 55 60 65 70 77.5 85 92.5 100 110 125 150 175 200 250 300 400 500" at bounding box center [563, 646] width 591 height 25
select select "125"
click at [268, 636] on select "50 55 60 65 70 77.5 85 92.5 100 110 125 150 175 200 250 300 400 500" at bounding box center [563, 646] width 591 height 25
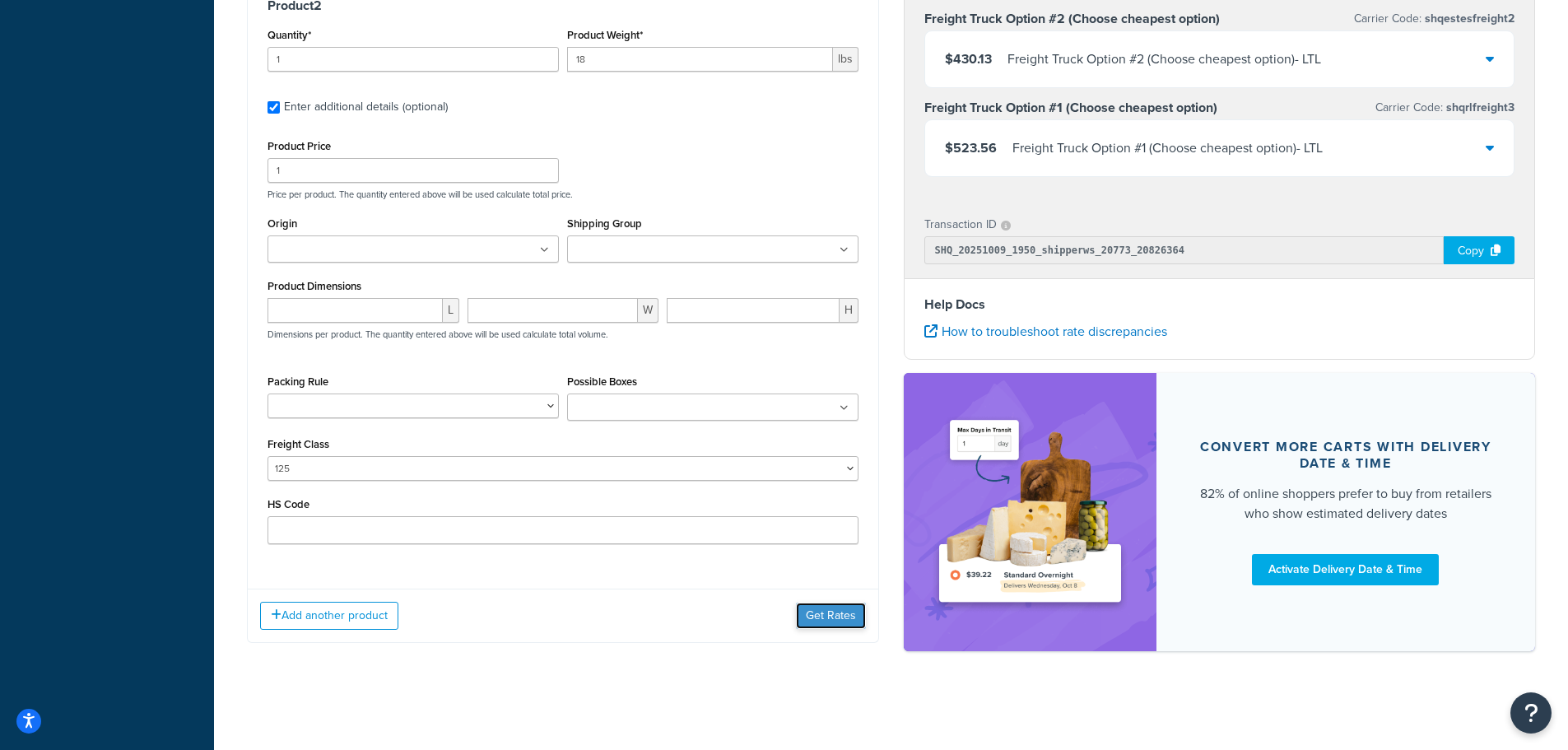
click at [829, 620] on button "Get Rates" at bounding box center [830, 615] width 70 height 26
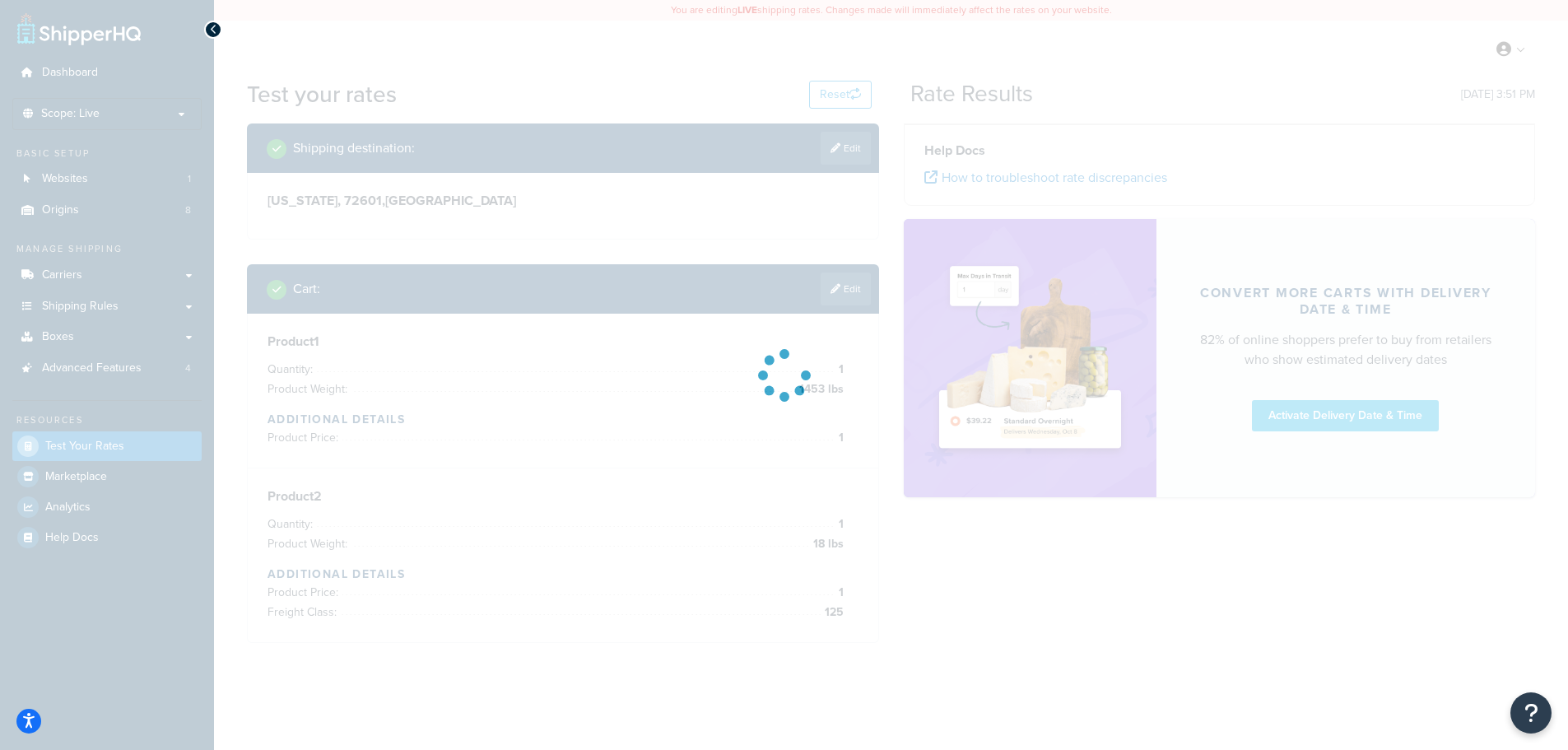
scroll to position [0, 0]
